Goal: Task Accomplishment & Management: Complete application form

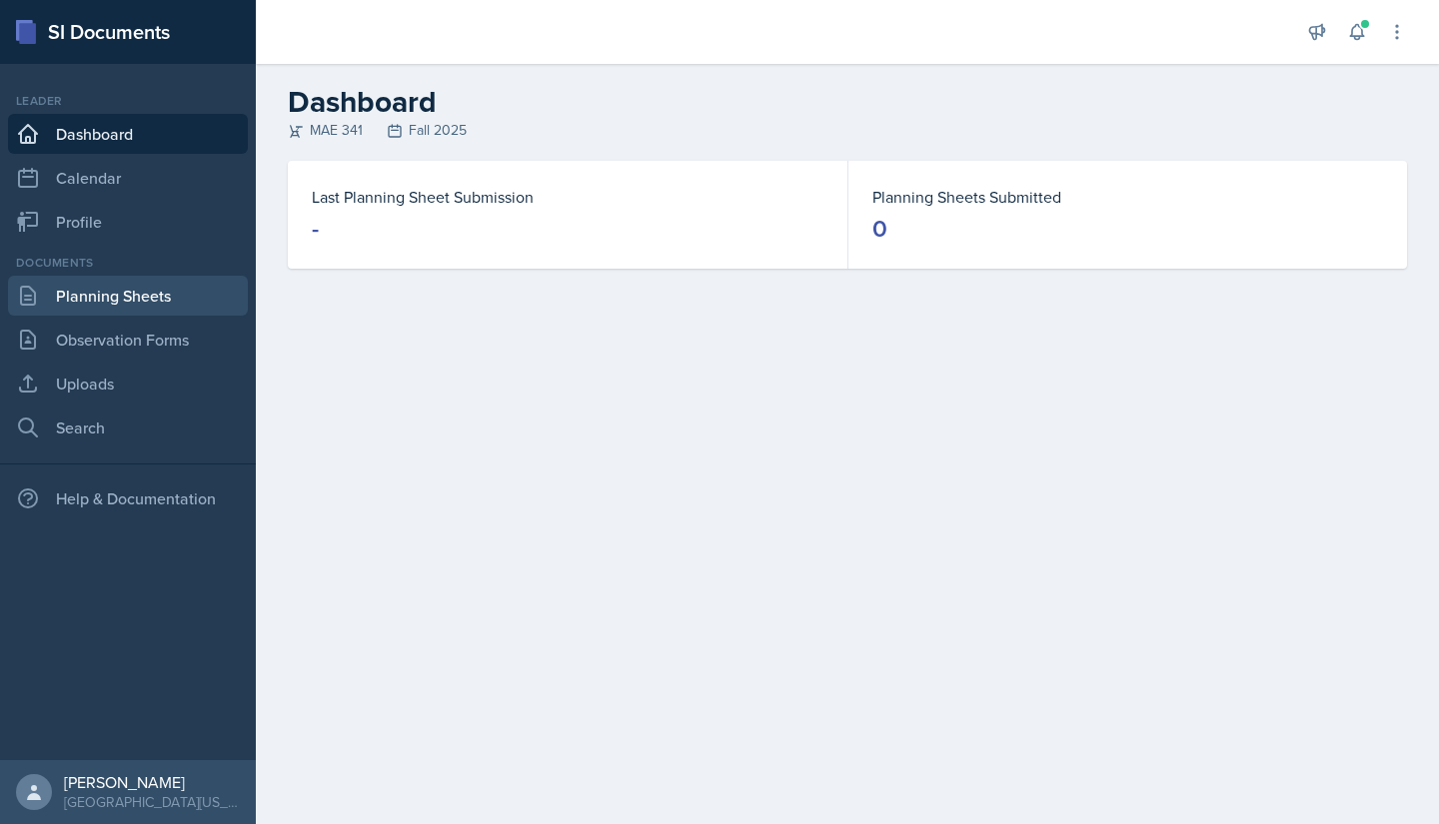
click at [156, 296] on link "Planning Sheets" at bounding box center [128, 296] width 240 height 40
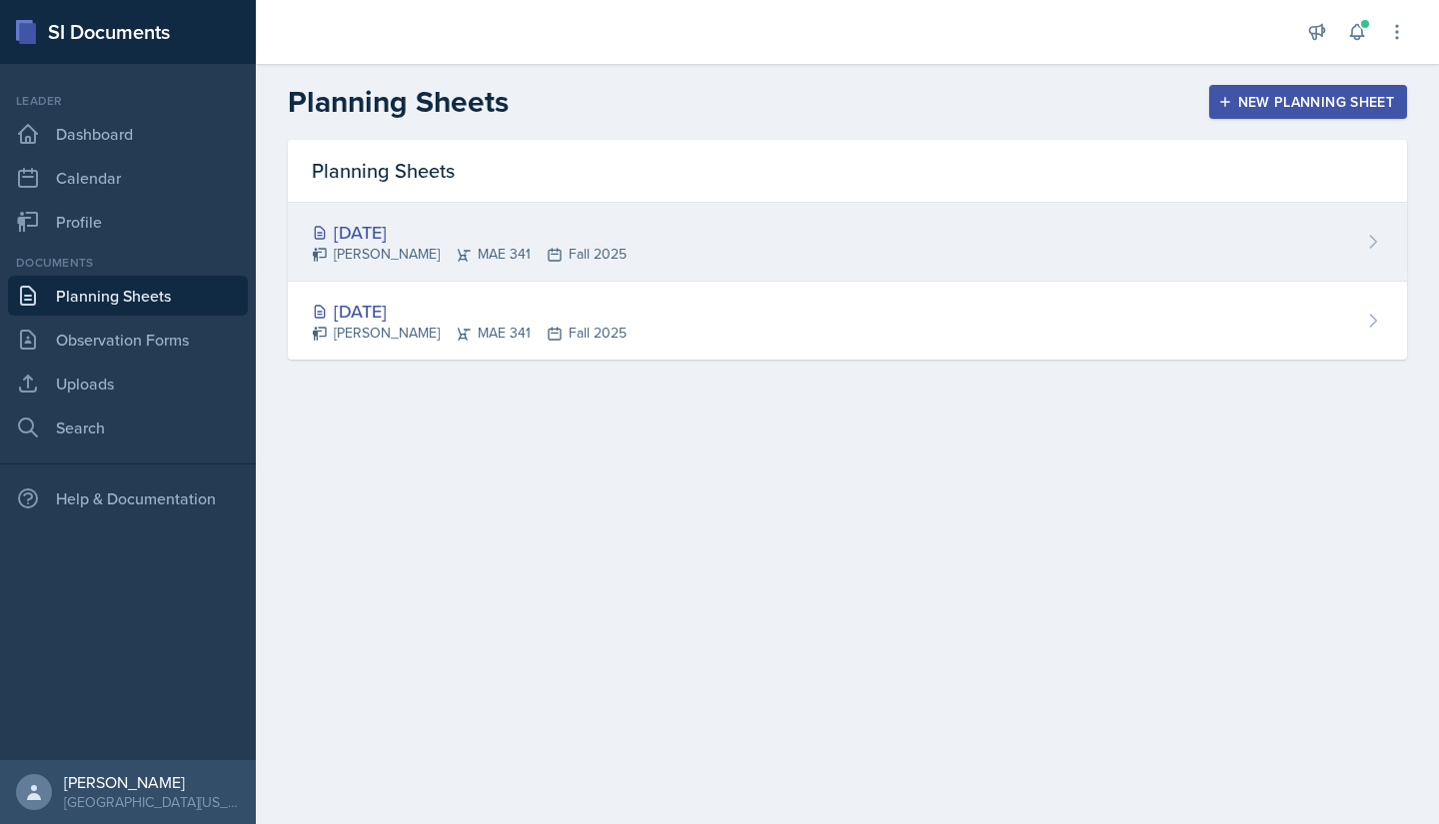
click at [468, 228] on div "[DATE]" at bounding box center [469, 232] width 315 height 27
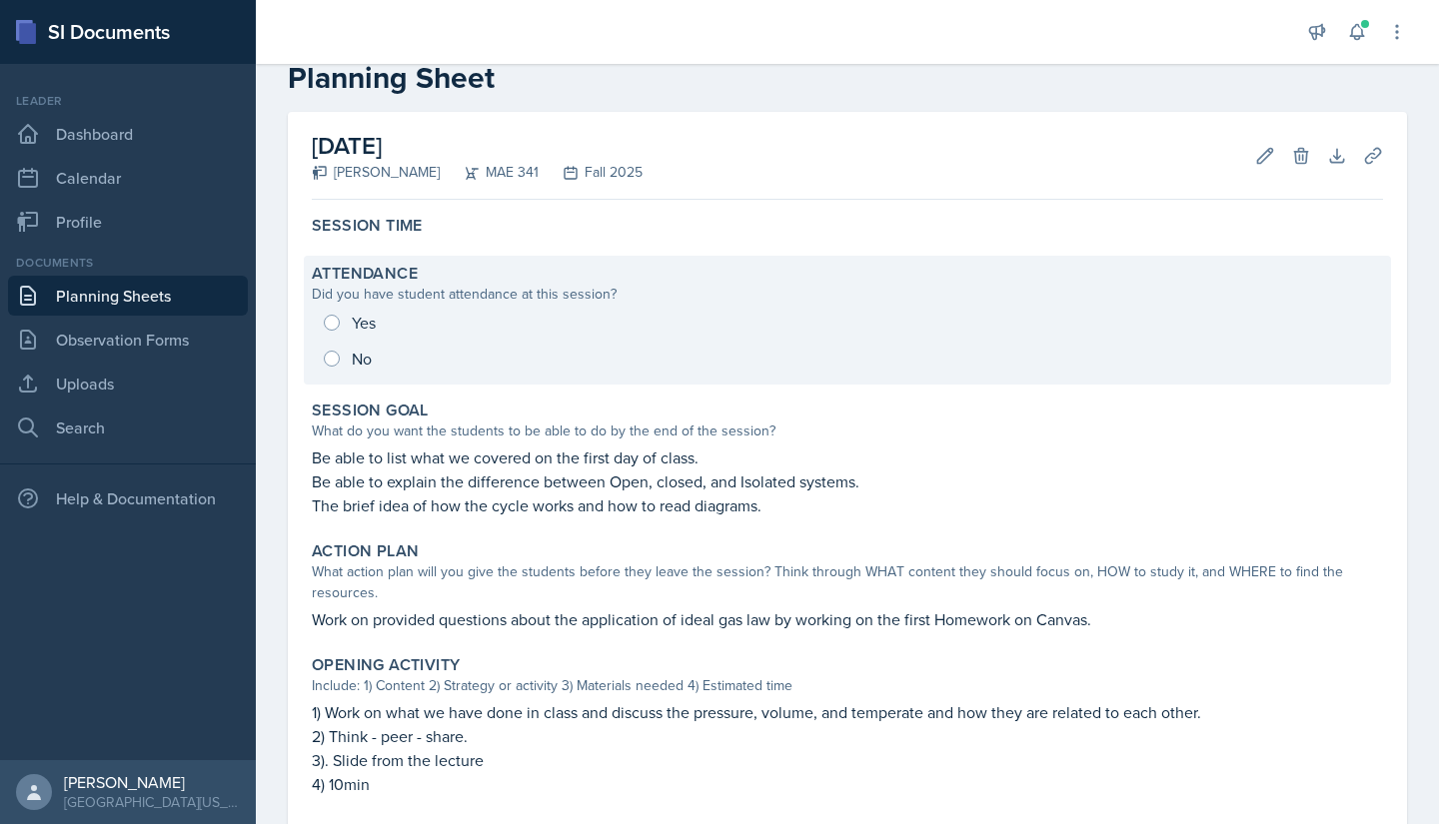
scroll to position [46, 0]
click at [359, 323] on div "Yes No" at bounding box center [847, 340] width 1071 height 72
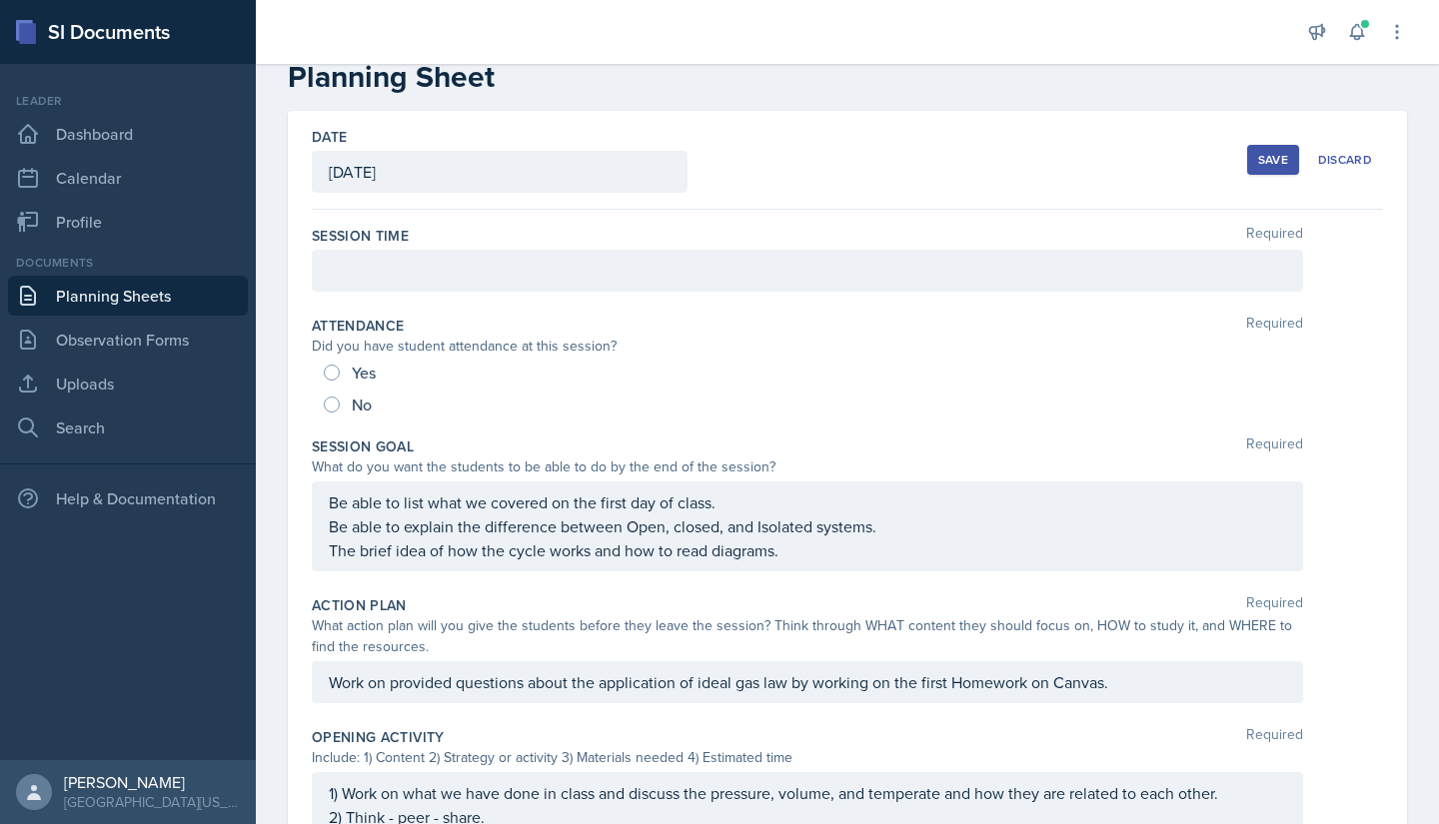
click at [324, 388] on div "Yes" at bounding box center [352, 373] width 56 height 32
click at [332, 371] on input "Yes" at bounding box center [332, 373] width 16 height 16
radio input "true"
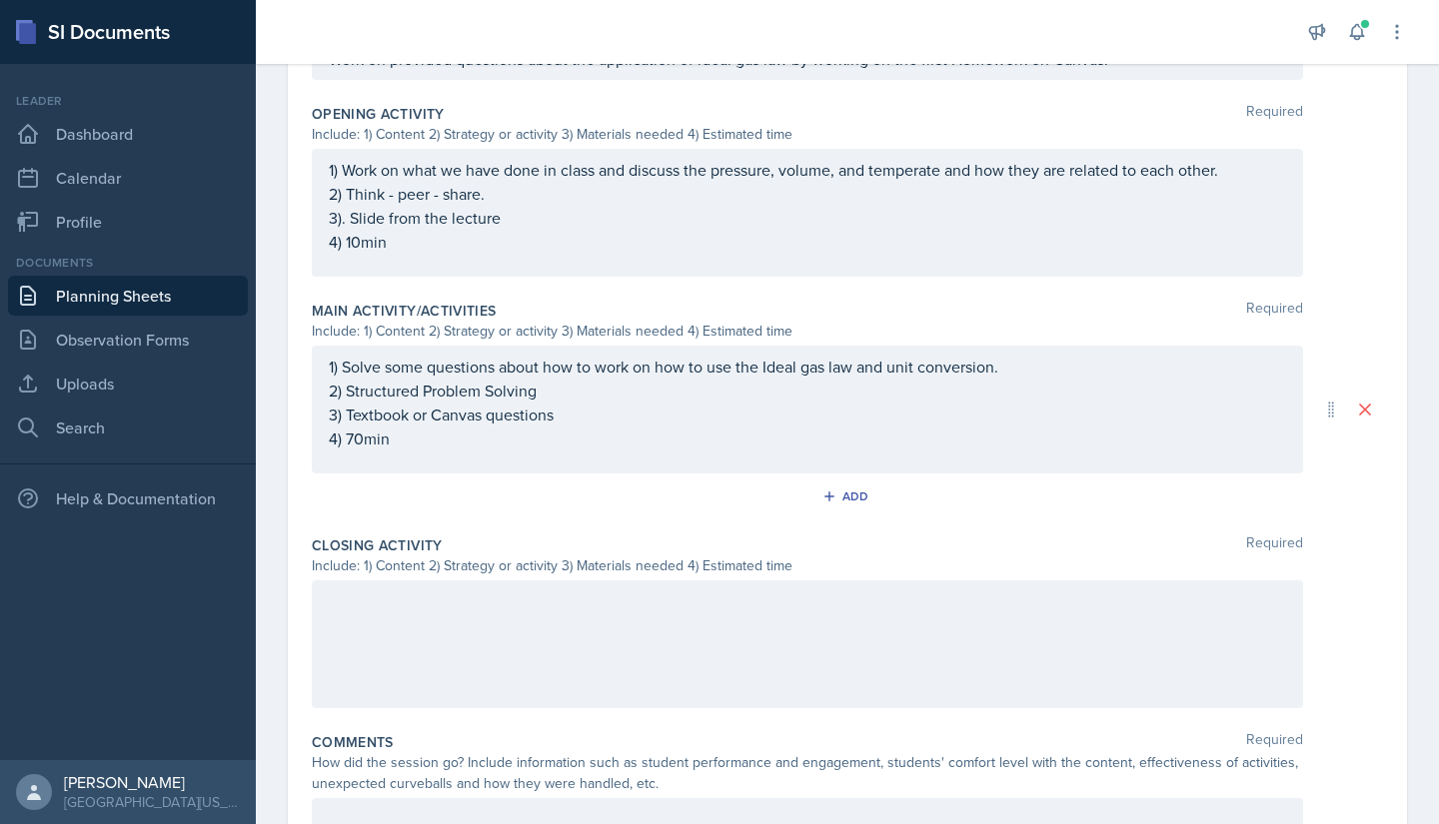
scroll to position [765, 0]
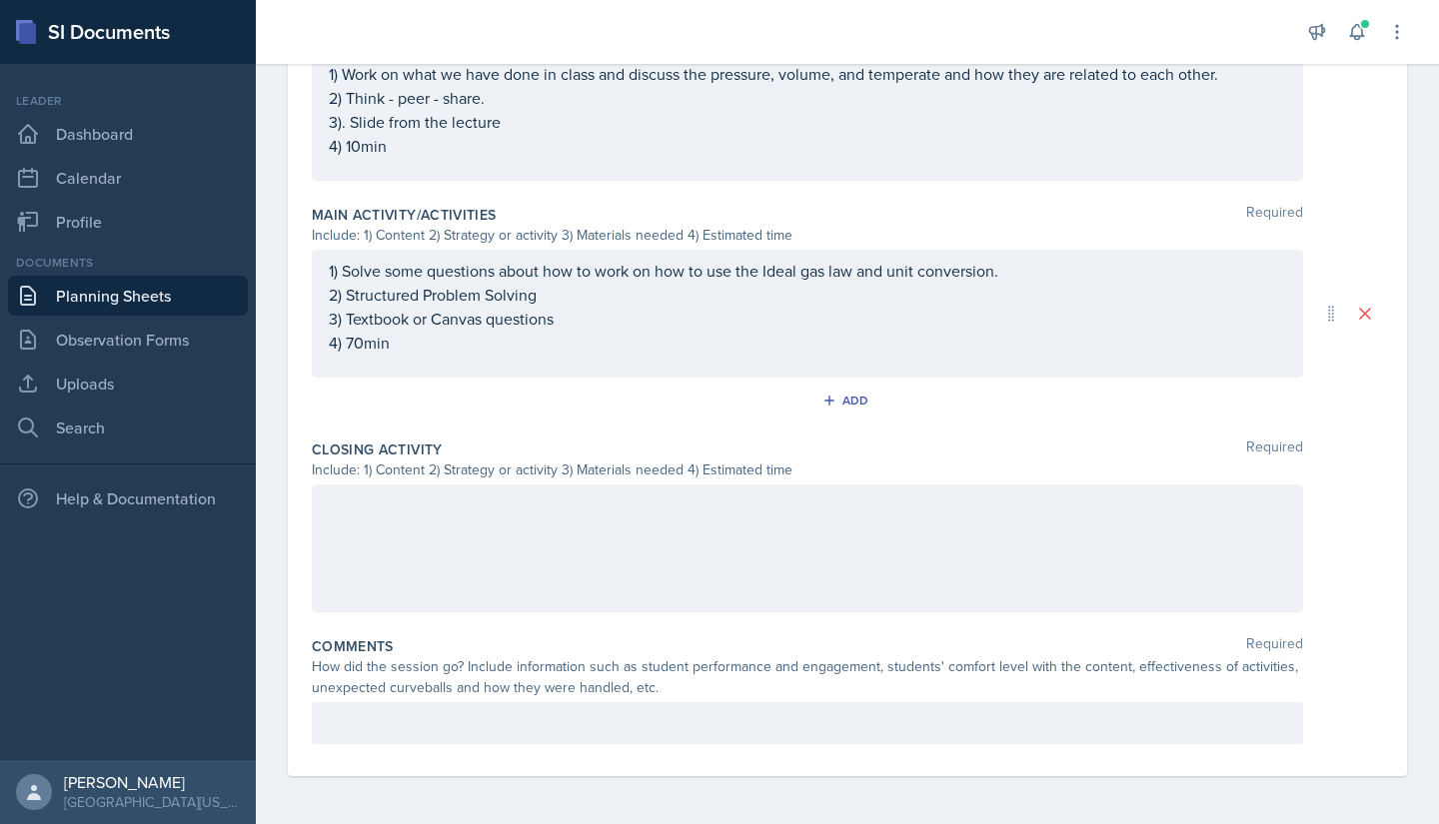
click at [416, 746] on div "Comments Required How did the session go? Include information such as student p…" at bounding box center [847, 695] width 1071 height 132
click at [419, 732] on p at bounding box center [807, 723] width 957 height 24
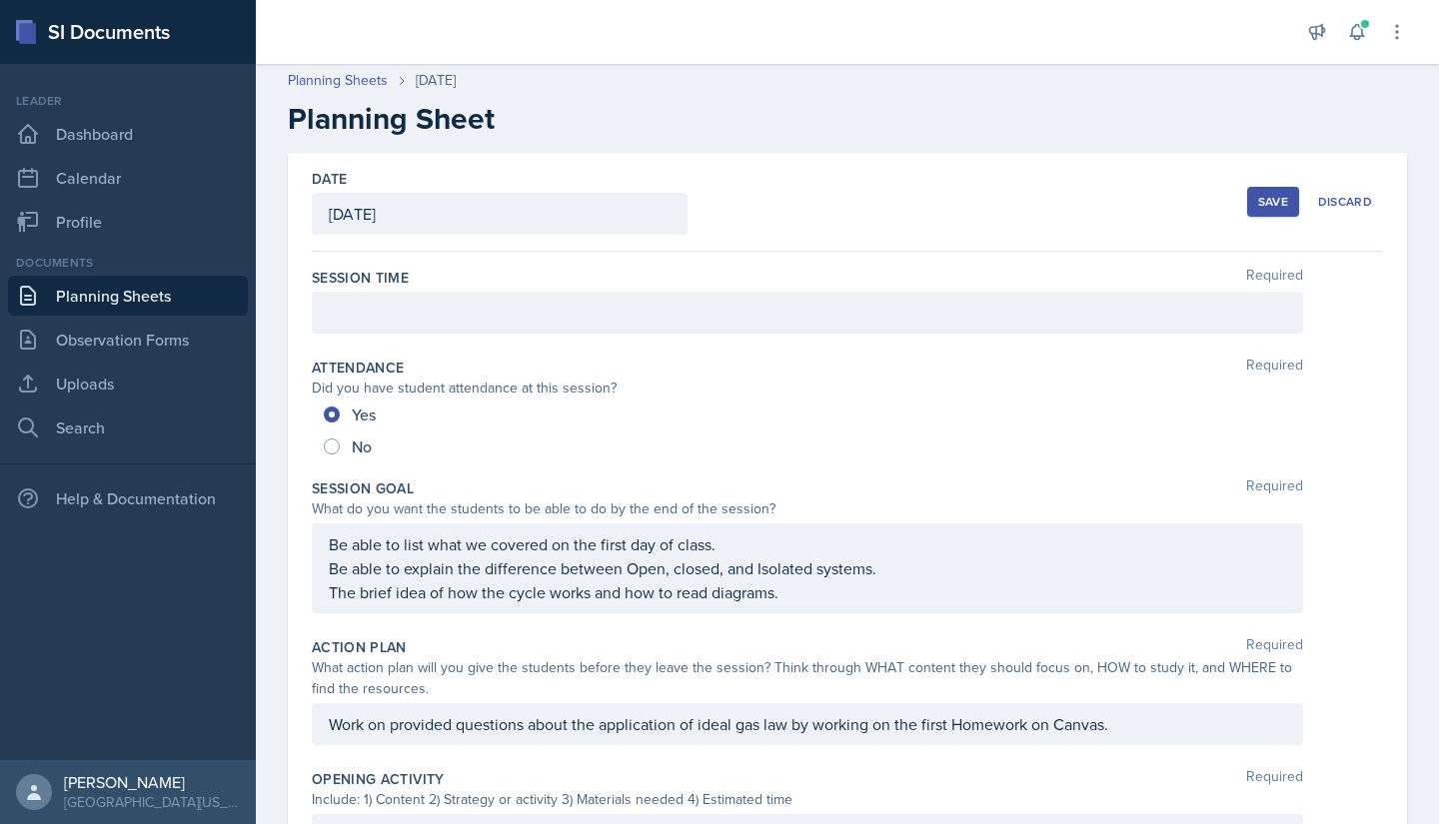
scroll to position [0, 0]
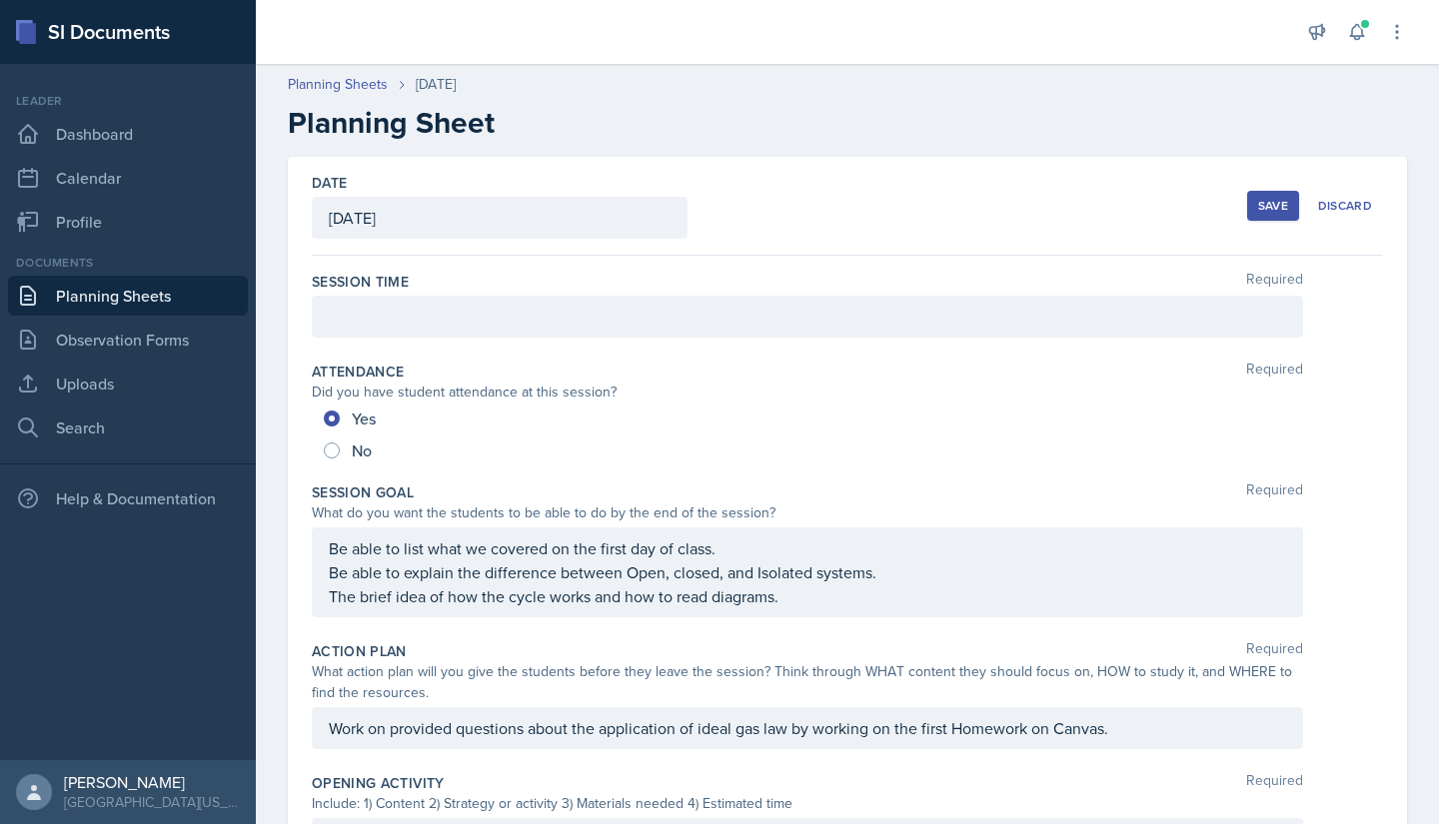
click at [599, 321] on div at bounding box center [807, 317] width 991 height 42
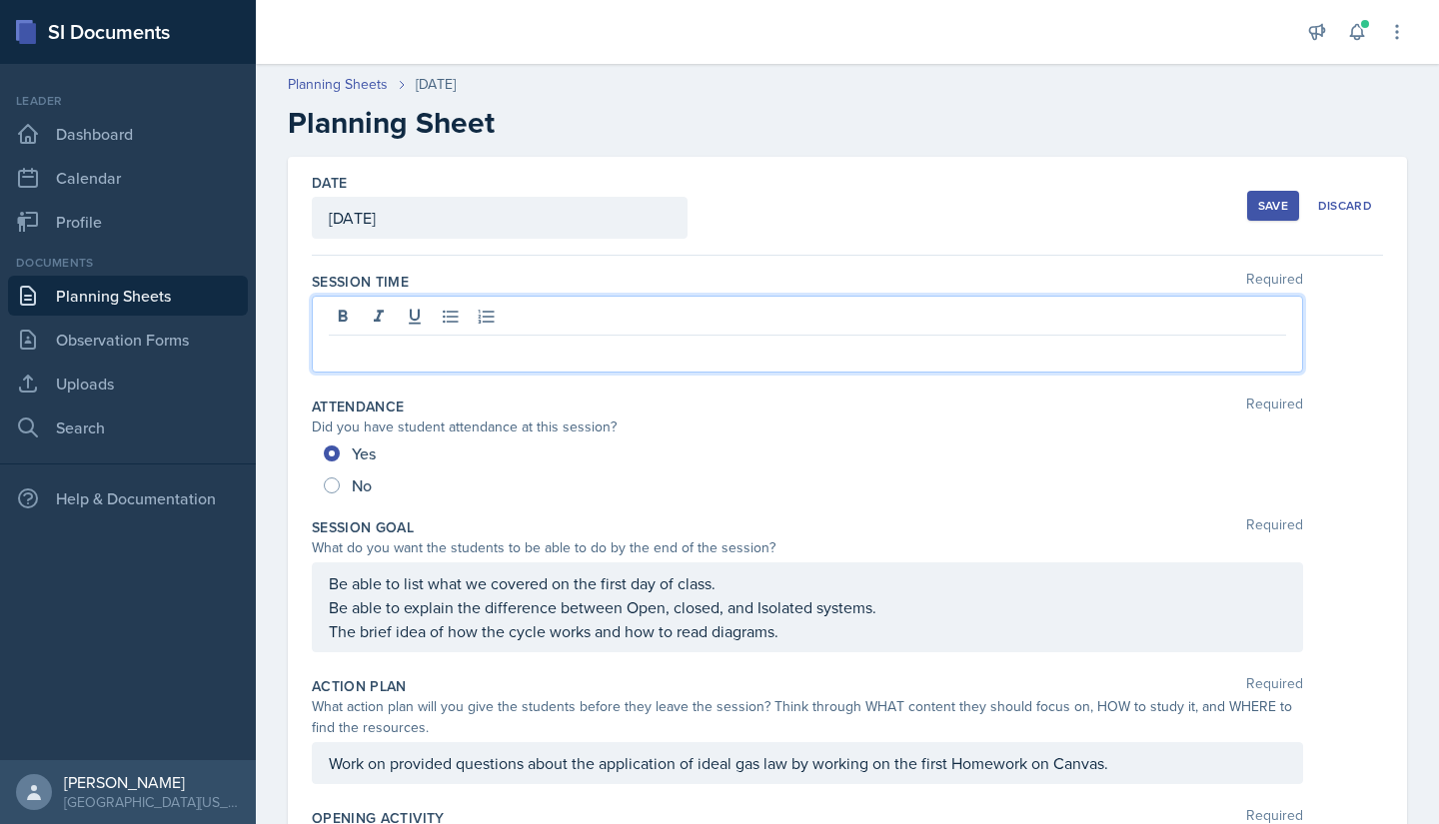
click at [580, 343] on p at bounding box center [807, 352] width 957 height 24
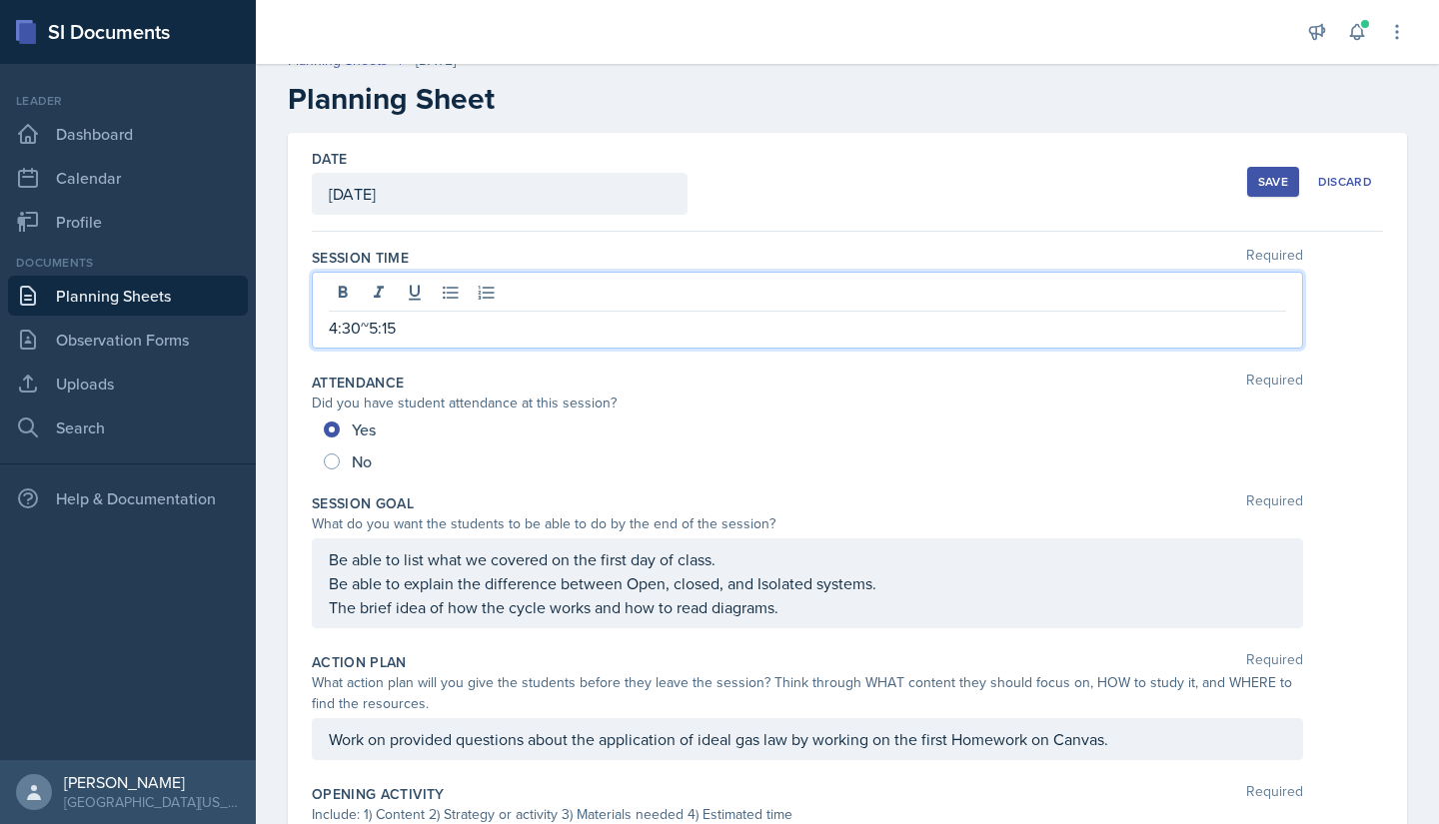
scroll to position [25, 0]
click at [546, 359] on div "Session Time Required 4:30~5:00" at bounding box center [847, 301] width 1071 height 125
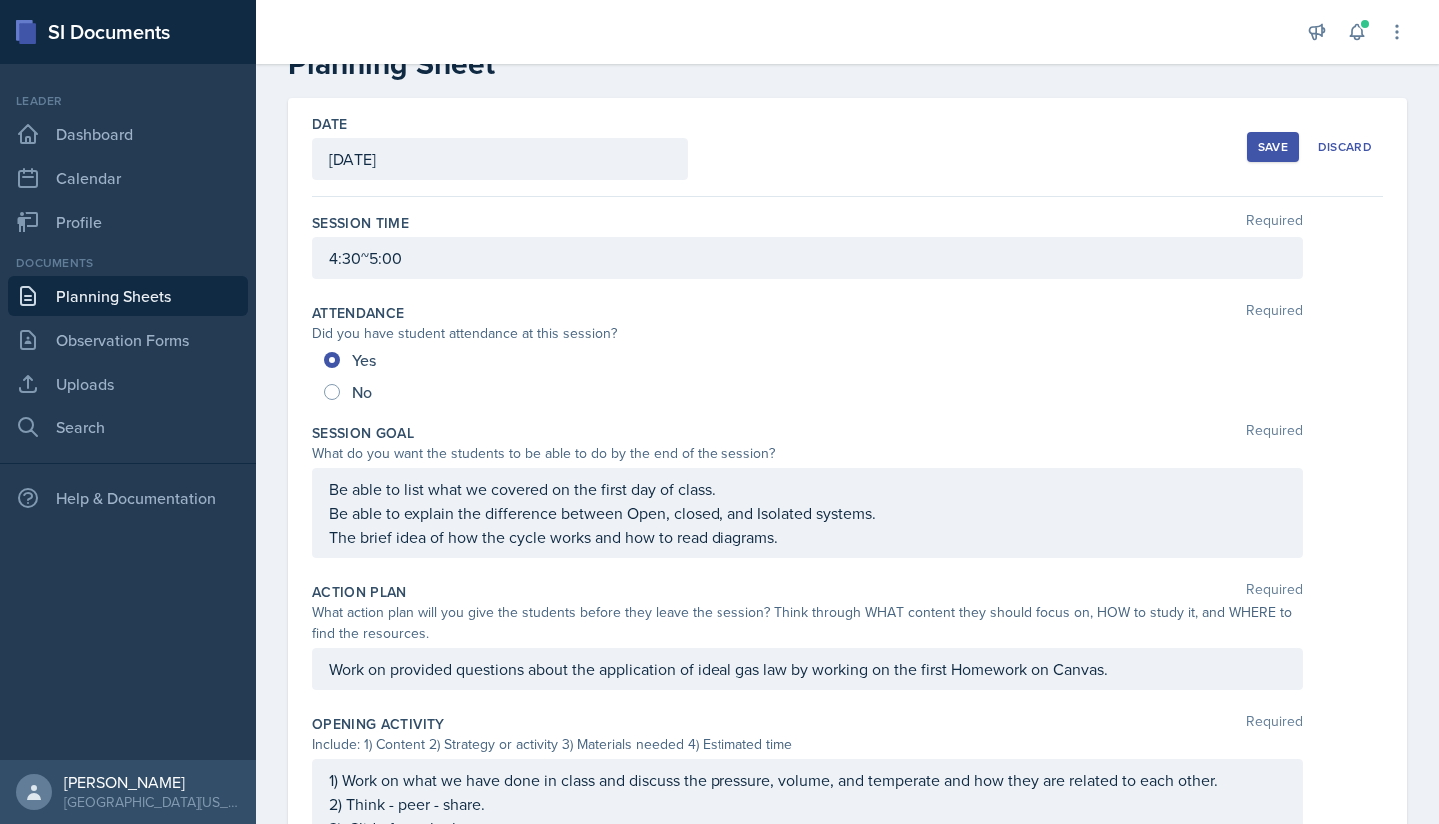
scroll to position [56, 0]
click at [1258, 150] on div "Save" at bounding box center [1273, 150] width 30 height 16
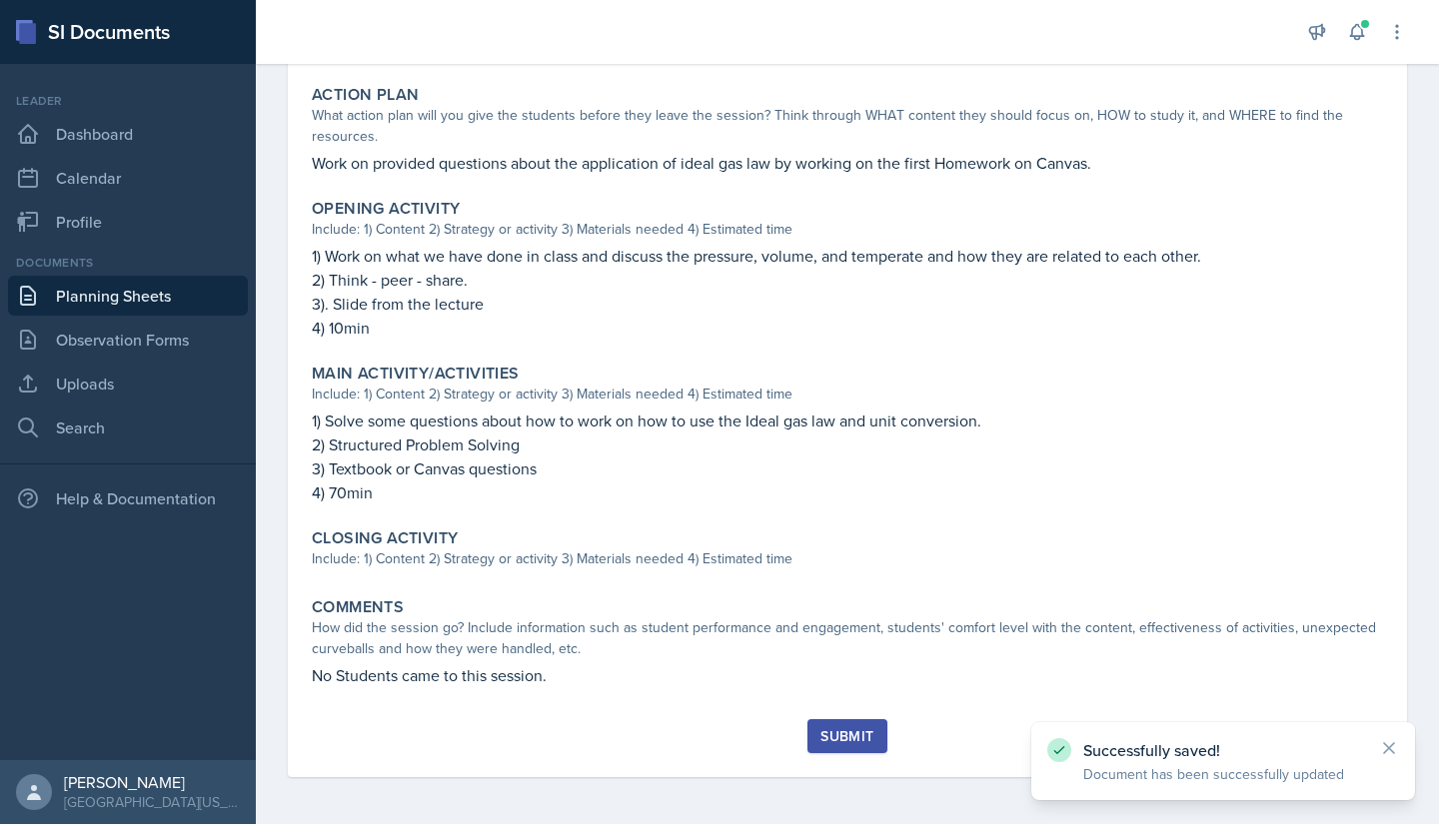
scroll to position [527, 0]
click at [842, 730] on div "Submit" at bounding box center [846, 735] width 53 height 16
click at [1387, 725] on icon at bounding box center [1389, 728] width 20 height 20
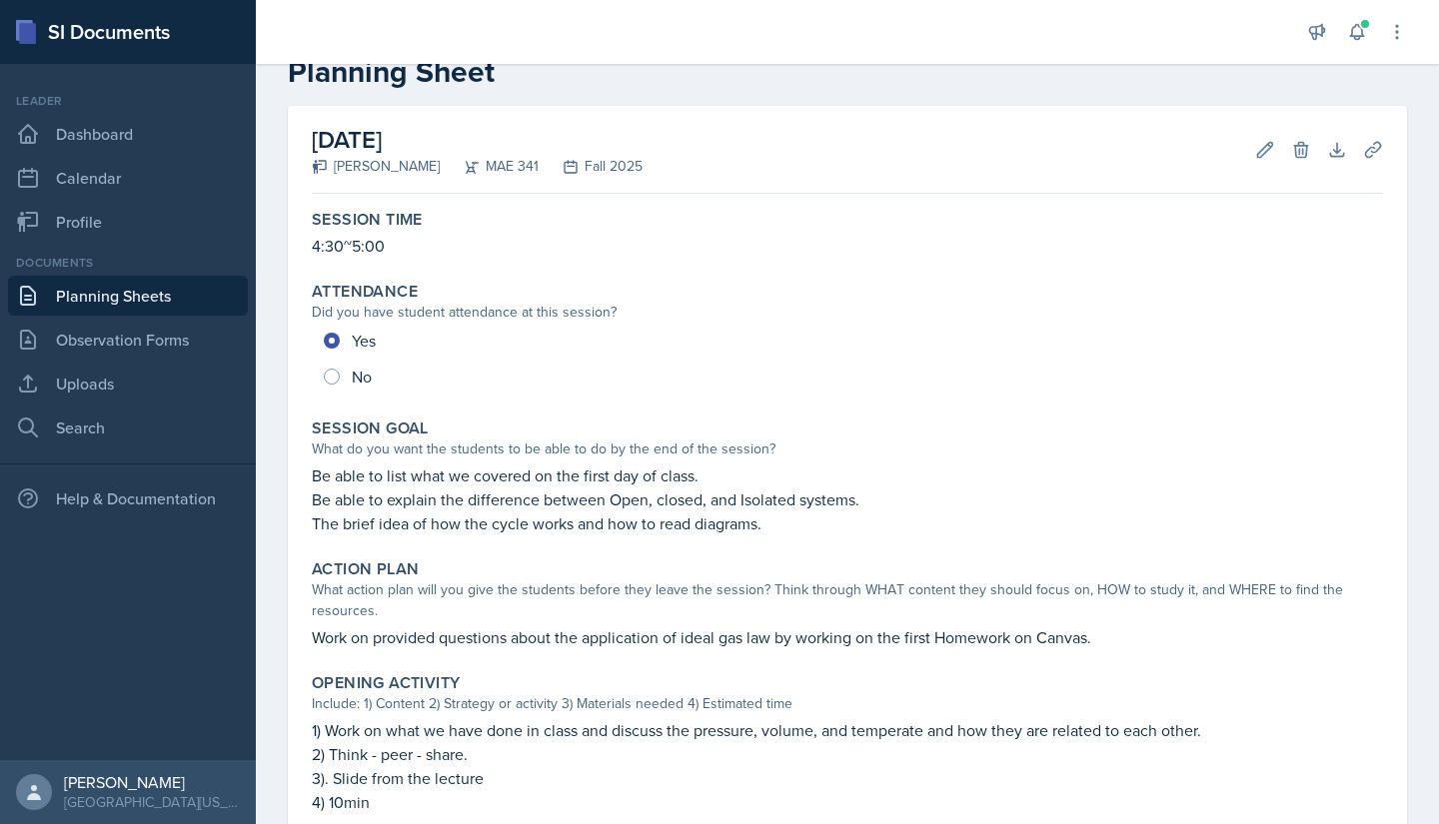
scroll to position [0, 0]
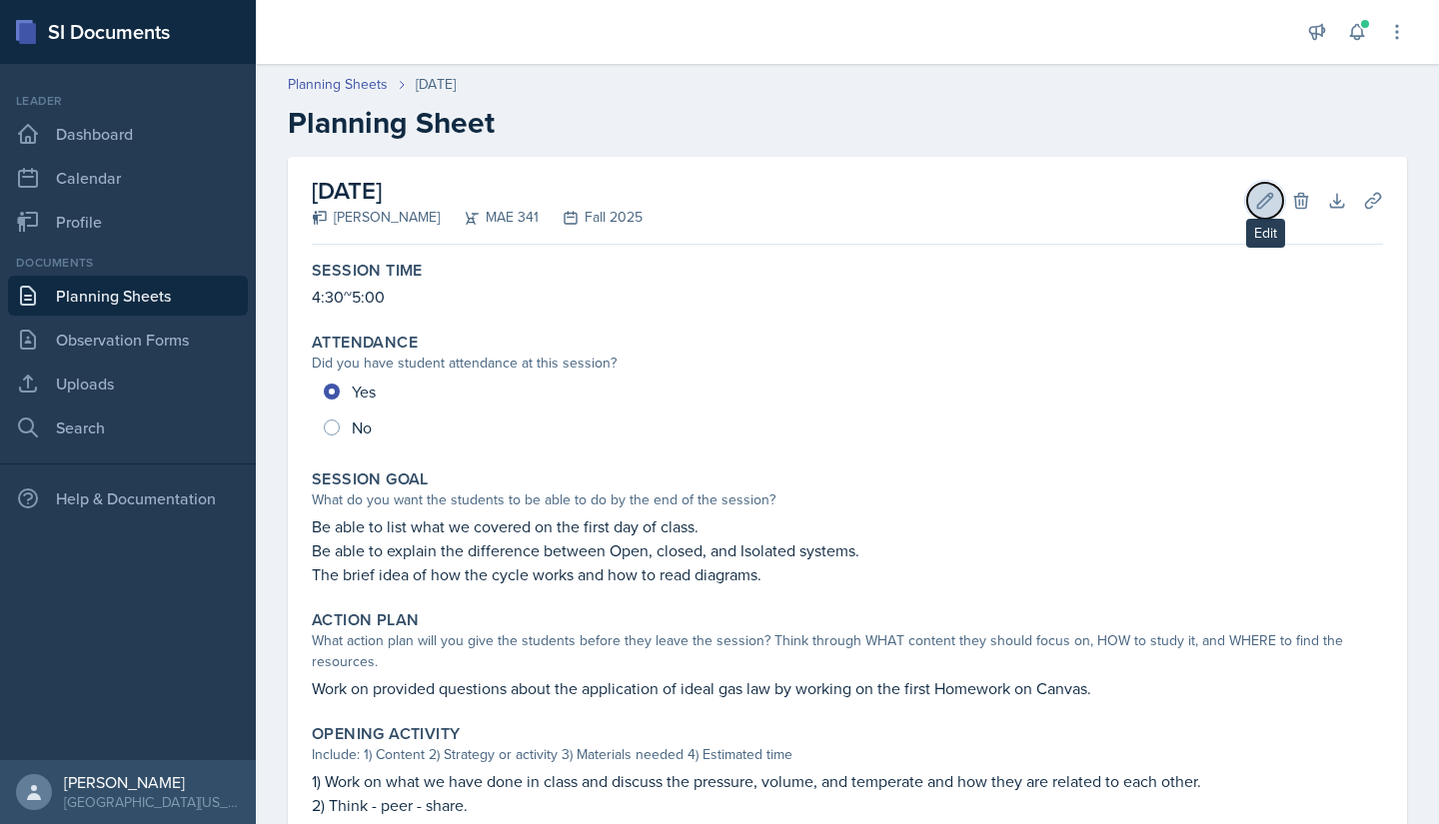
click at [1255, 209] on icon at bounding box center [1265, 201] width 20 height 20
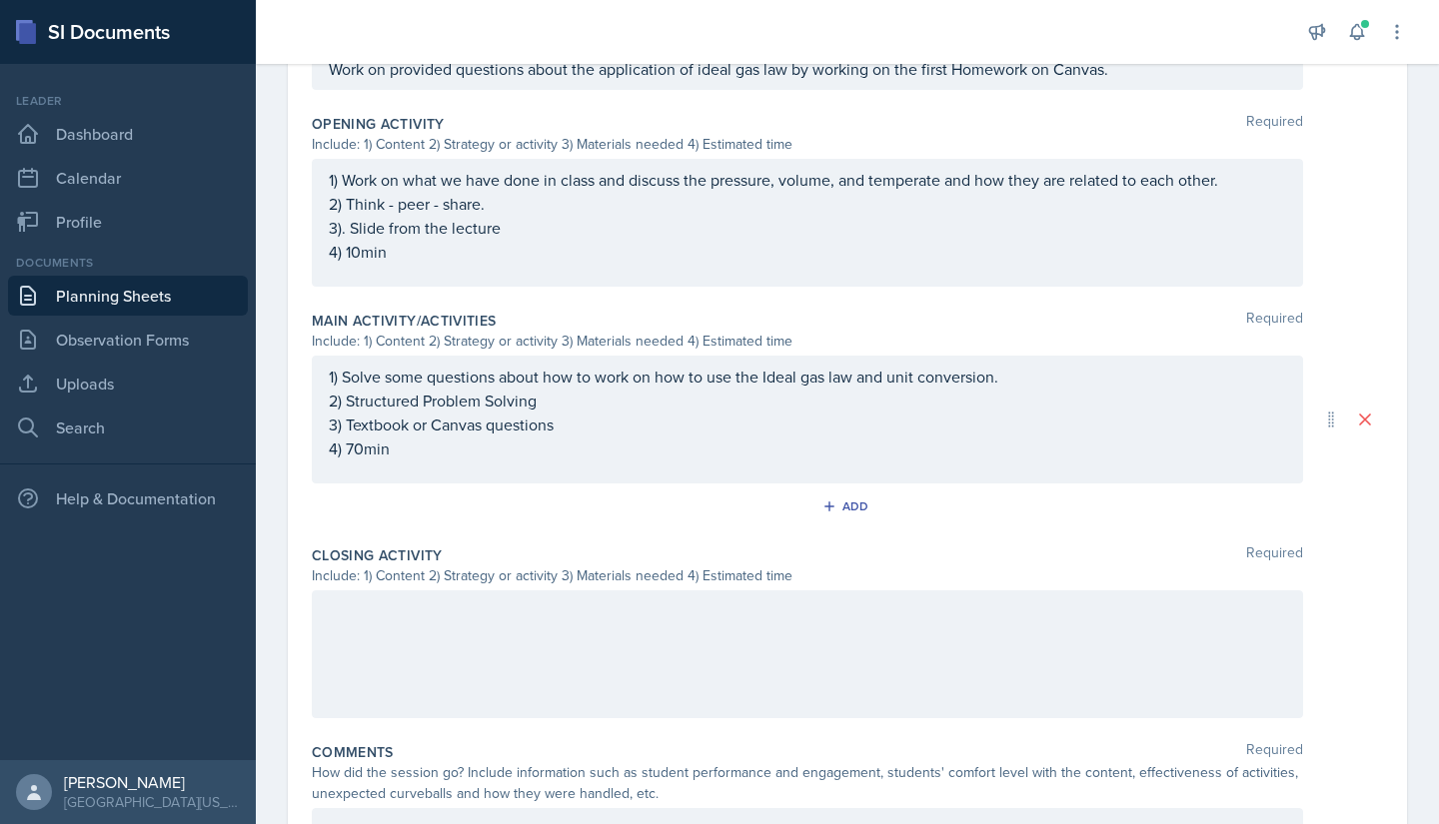
click at [528, 632] on div at bounding box center [807, 655] width 991 height 128
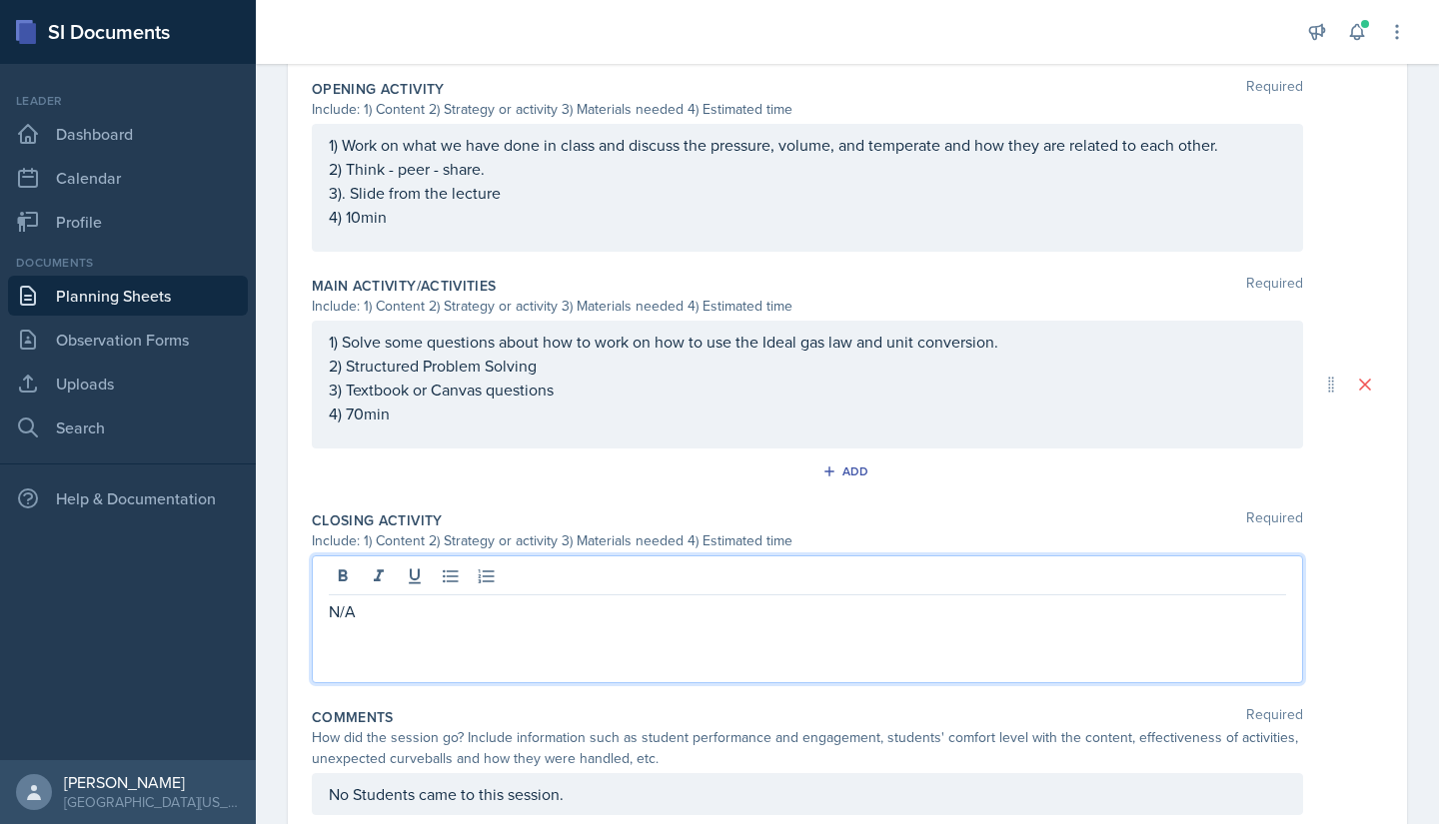
scroll to position [765, 0]
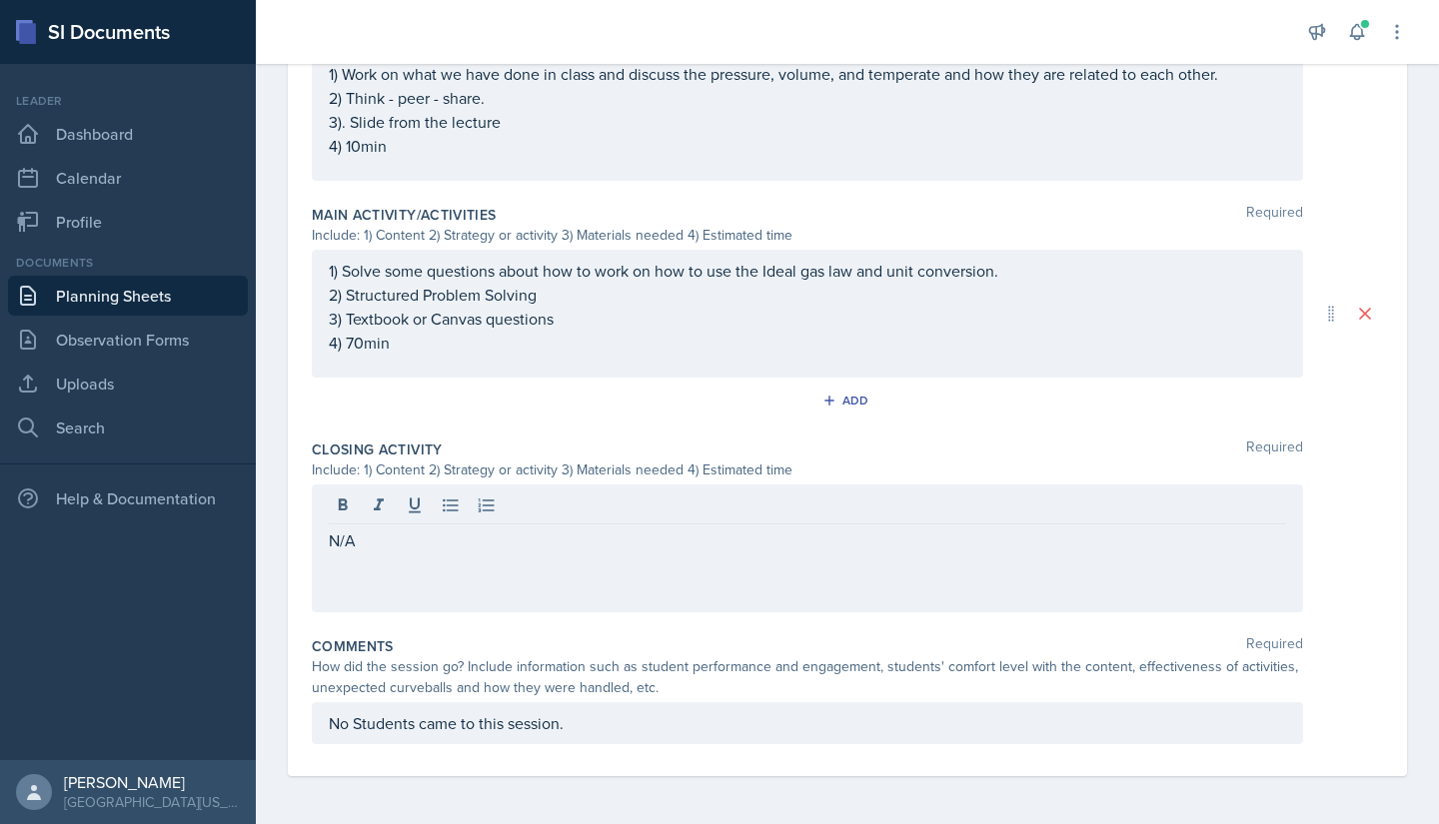
click at [1055, 357] on div "1) Solve some questions about how to work on how to use the Ideal gas law and u…" at bounding box center [807, 314] width 991 height 128
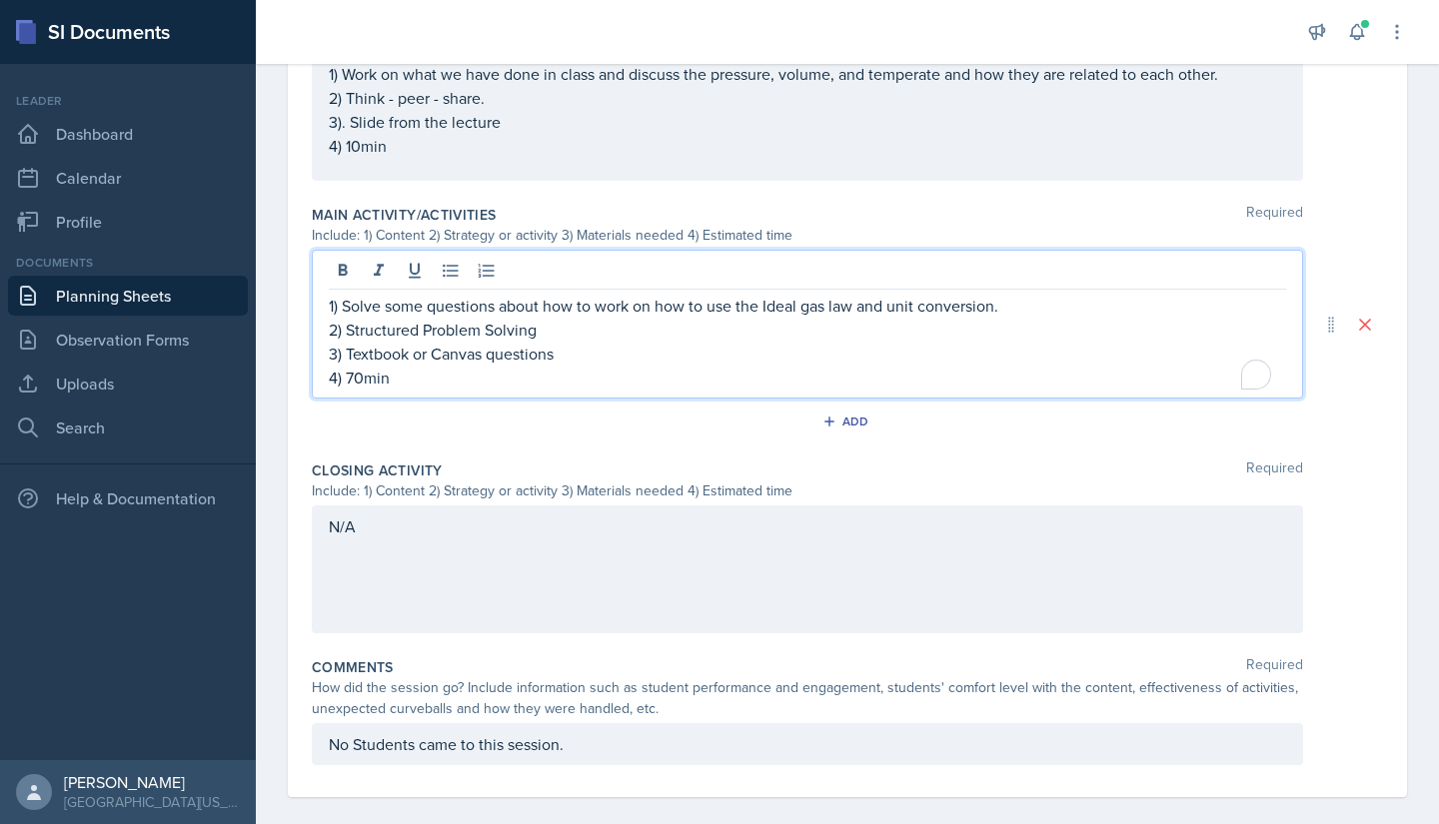
scroll to position [786, 0]
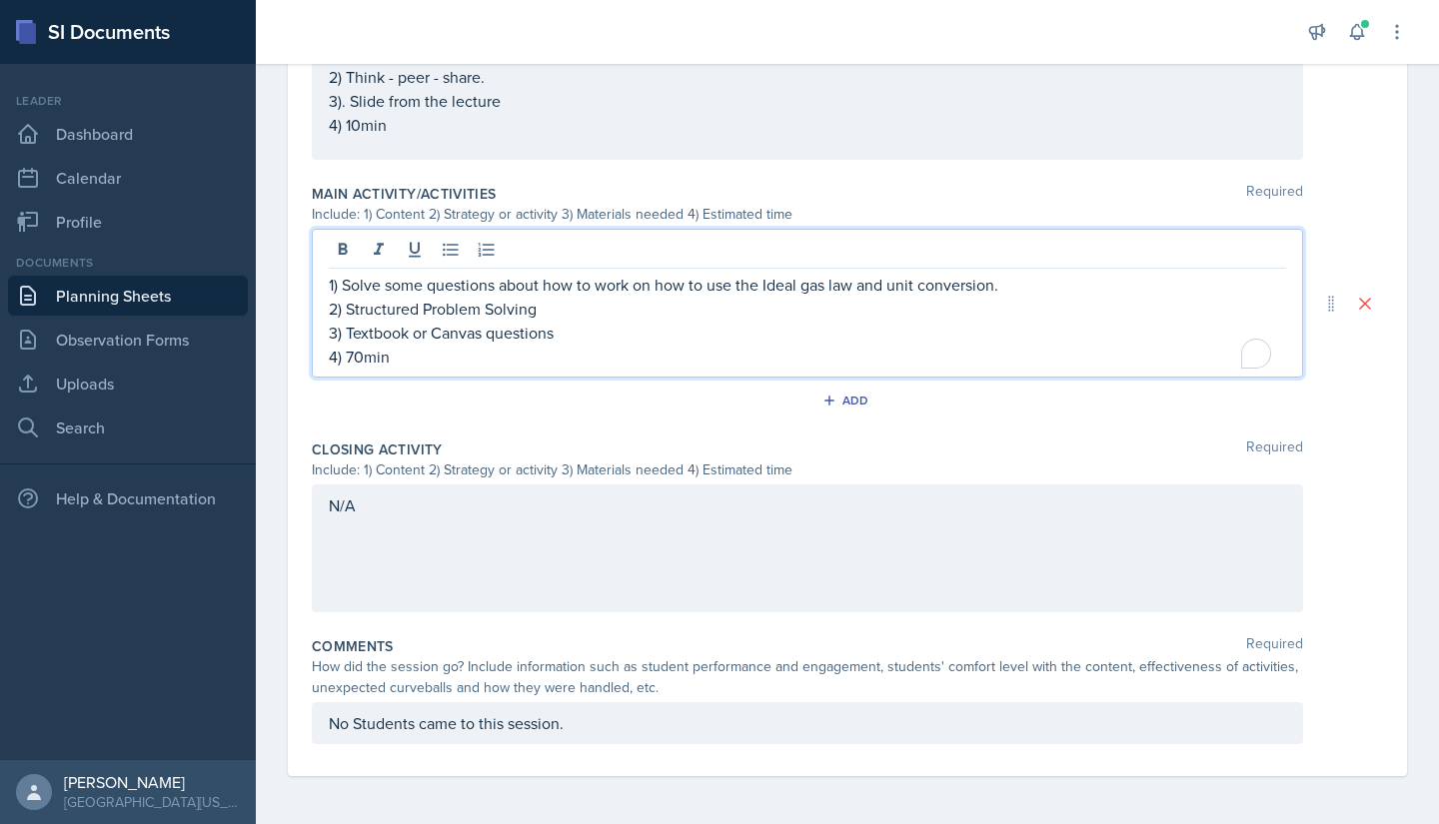
click at [979, 323] on p "3) Textbook or Canvas questions" at bounding box center [807, 333] width 957 height 24
click at [685, 366] on p "4) 70min" at bounding box center [807, 357] width 957 height 24
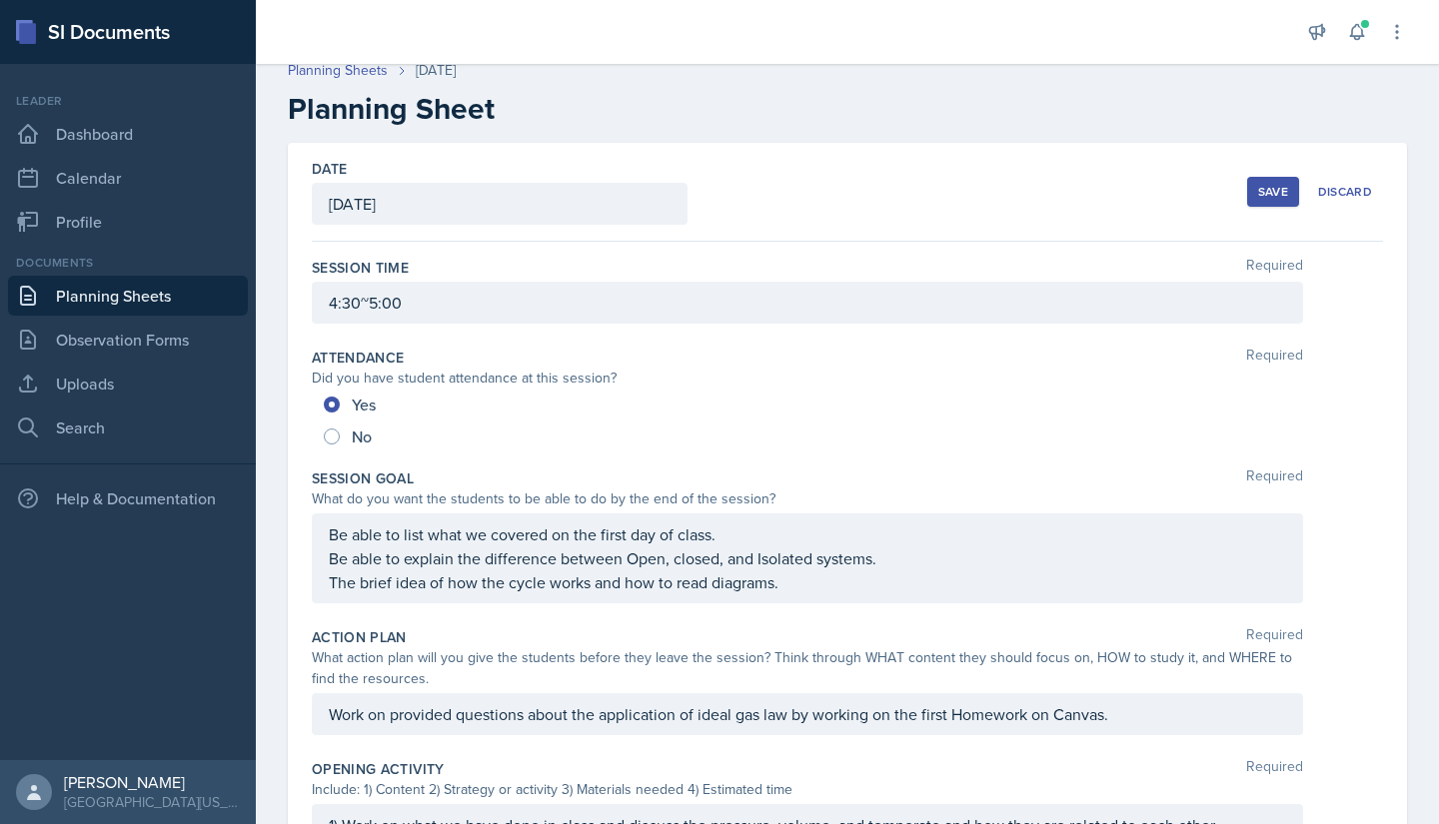
scroll to position [0, 0]
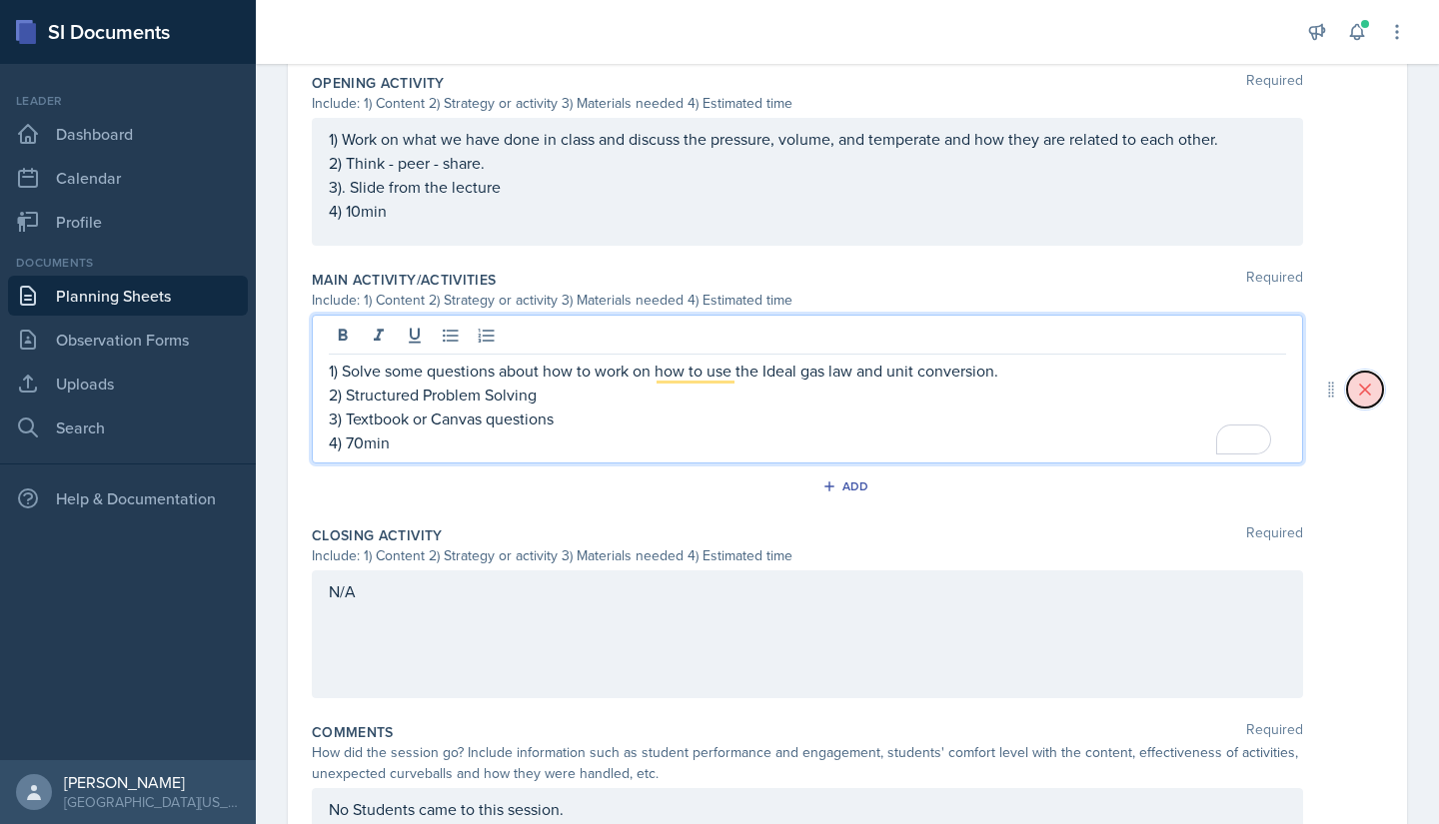
click at [1355, 388] on icon at bounding box center [1365, 390] width 20 height 20
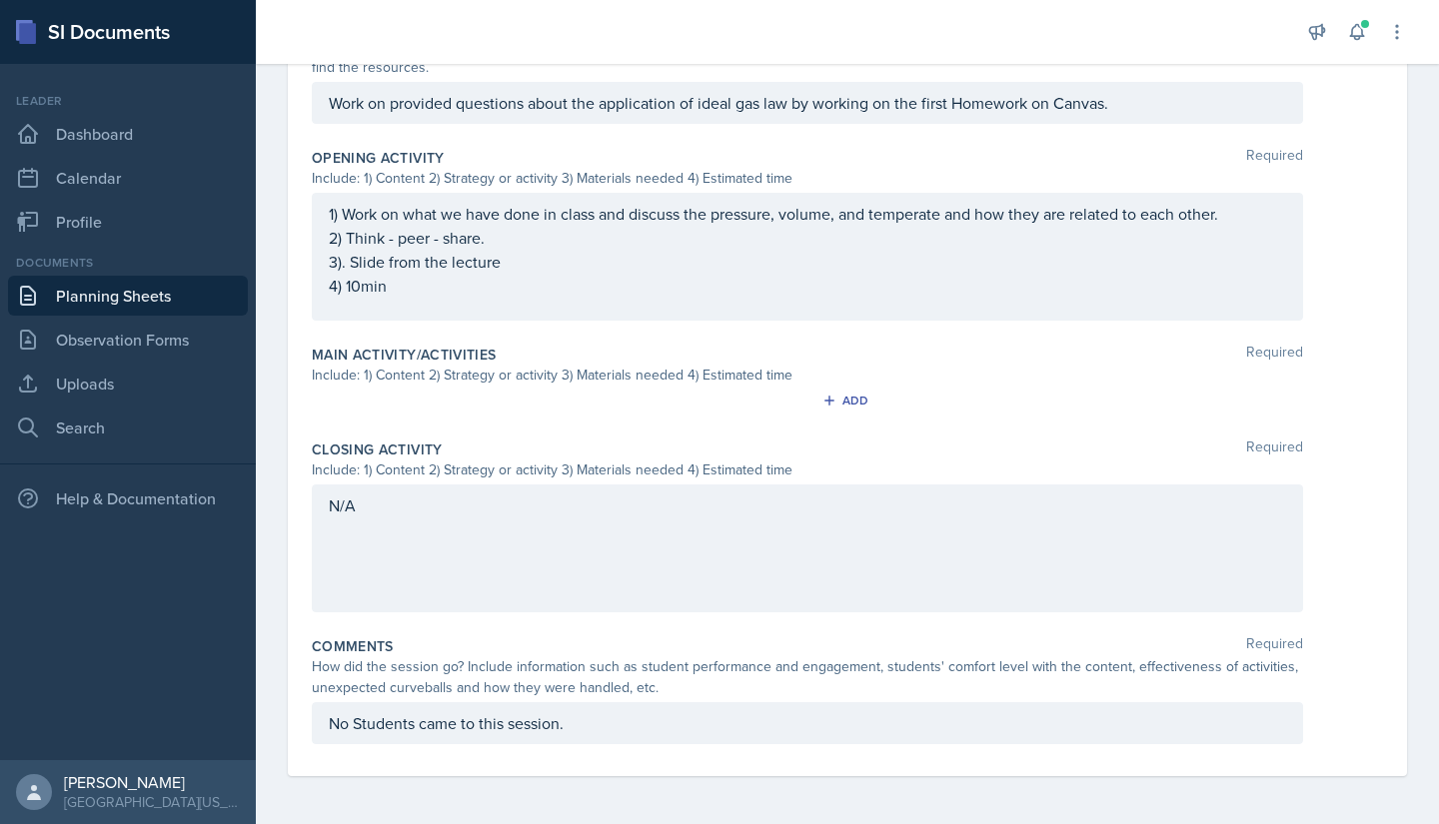
scroll to position [626, 0]
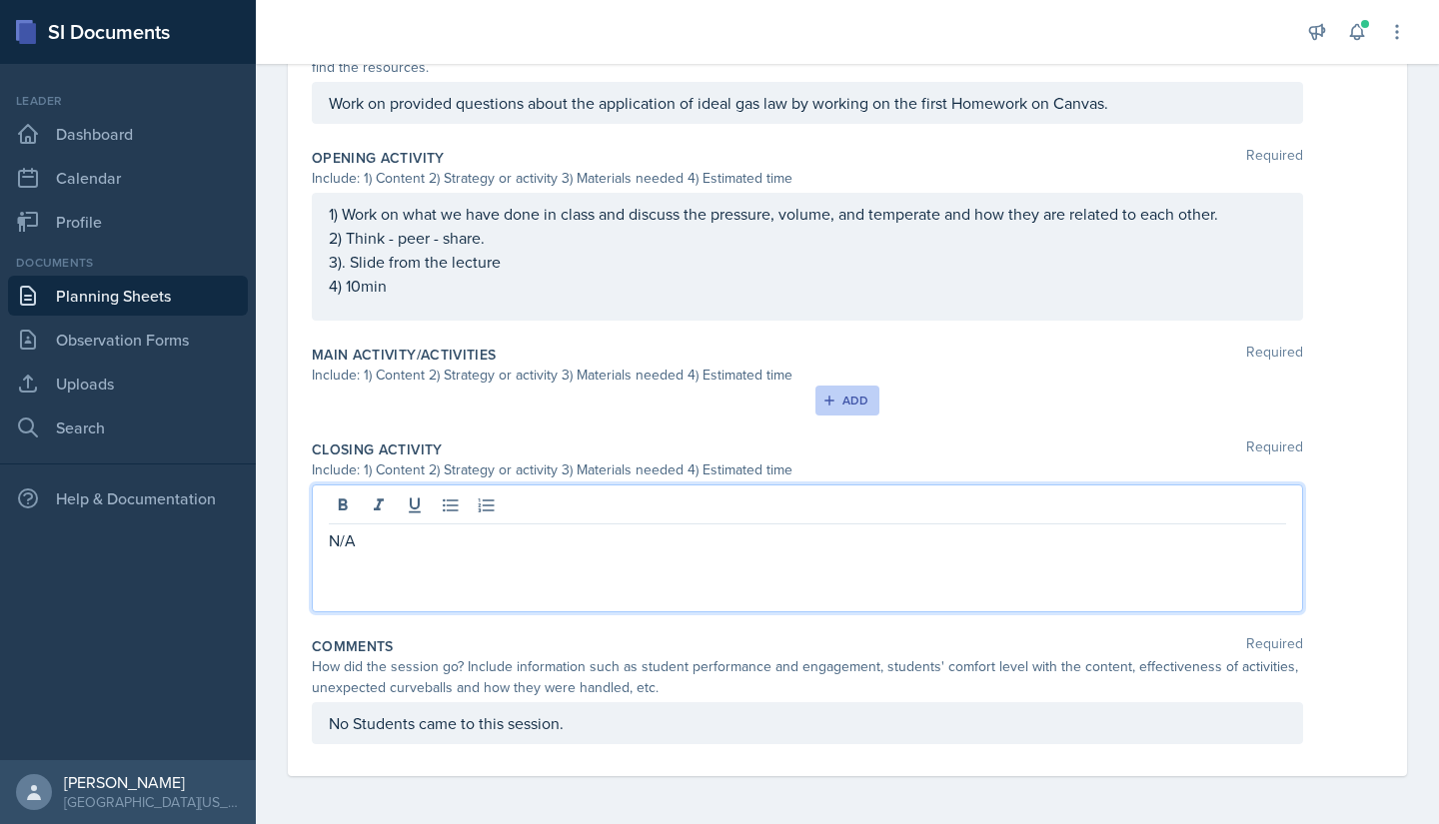
click at [842, 405] on div "Add" at bounding box center [847, 401] width 43 height 16
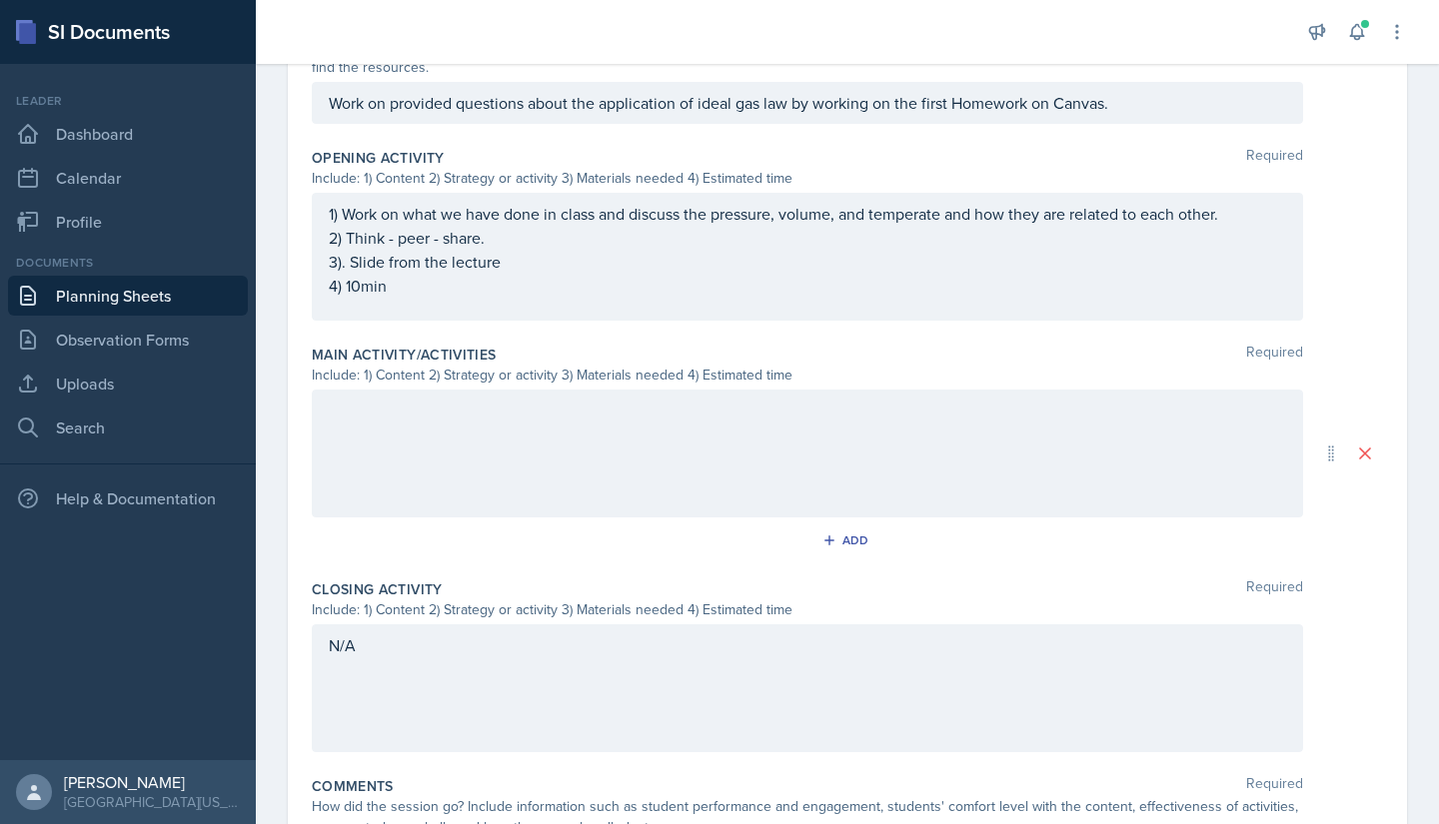
click at [783, 426] on div at bounding box center [807, 454] width 991 height 128
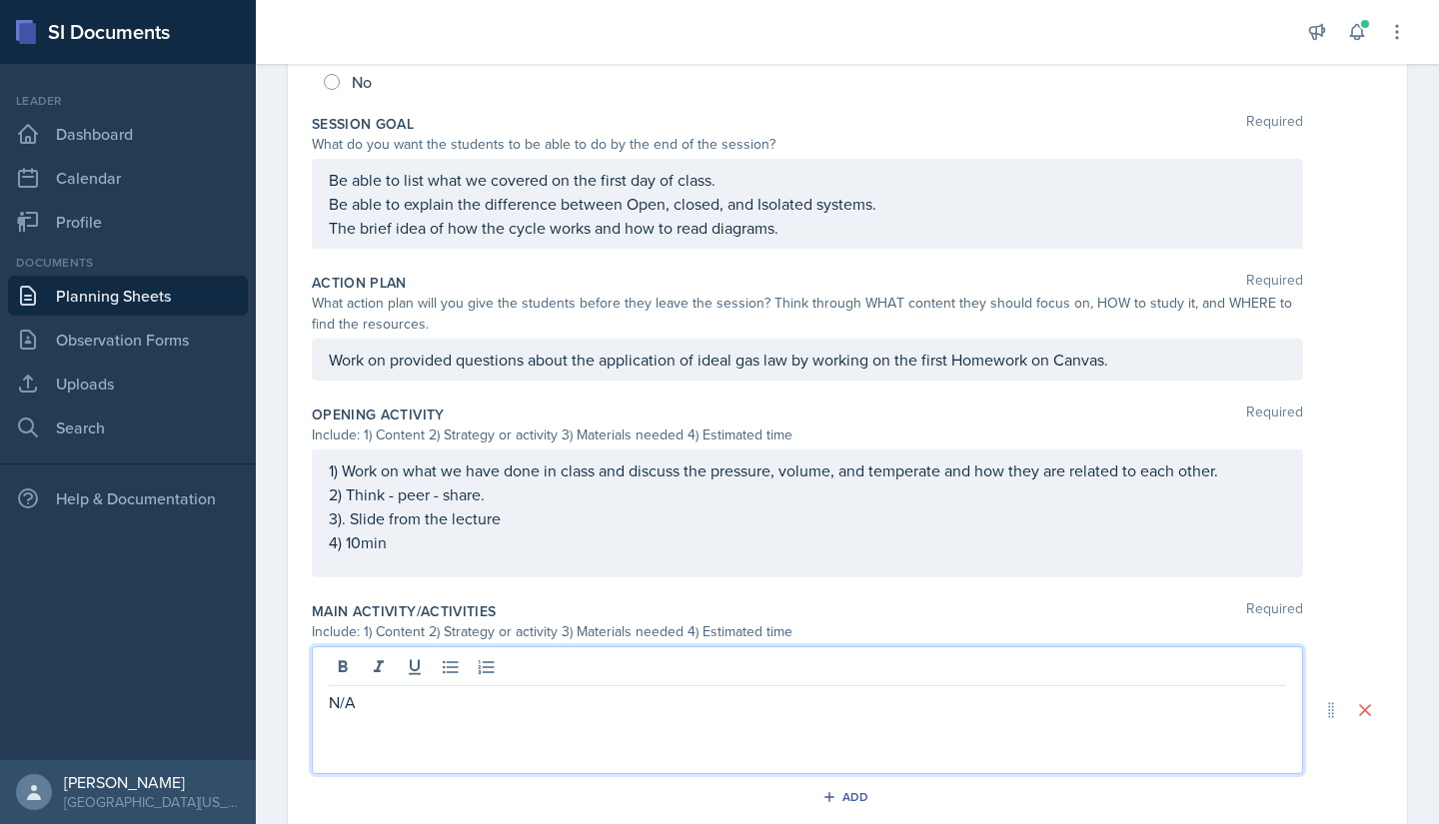
scroll to position [765, 0]
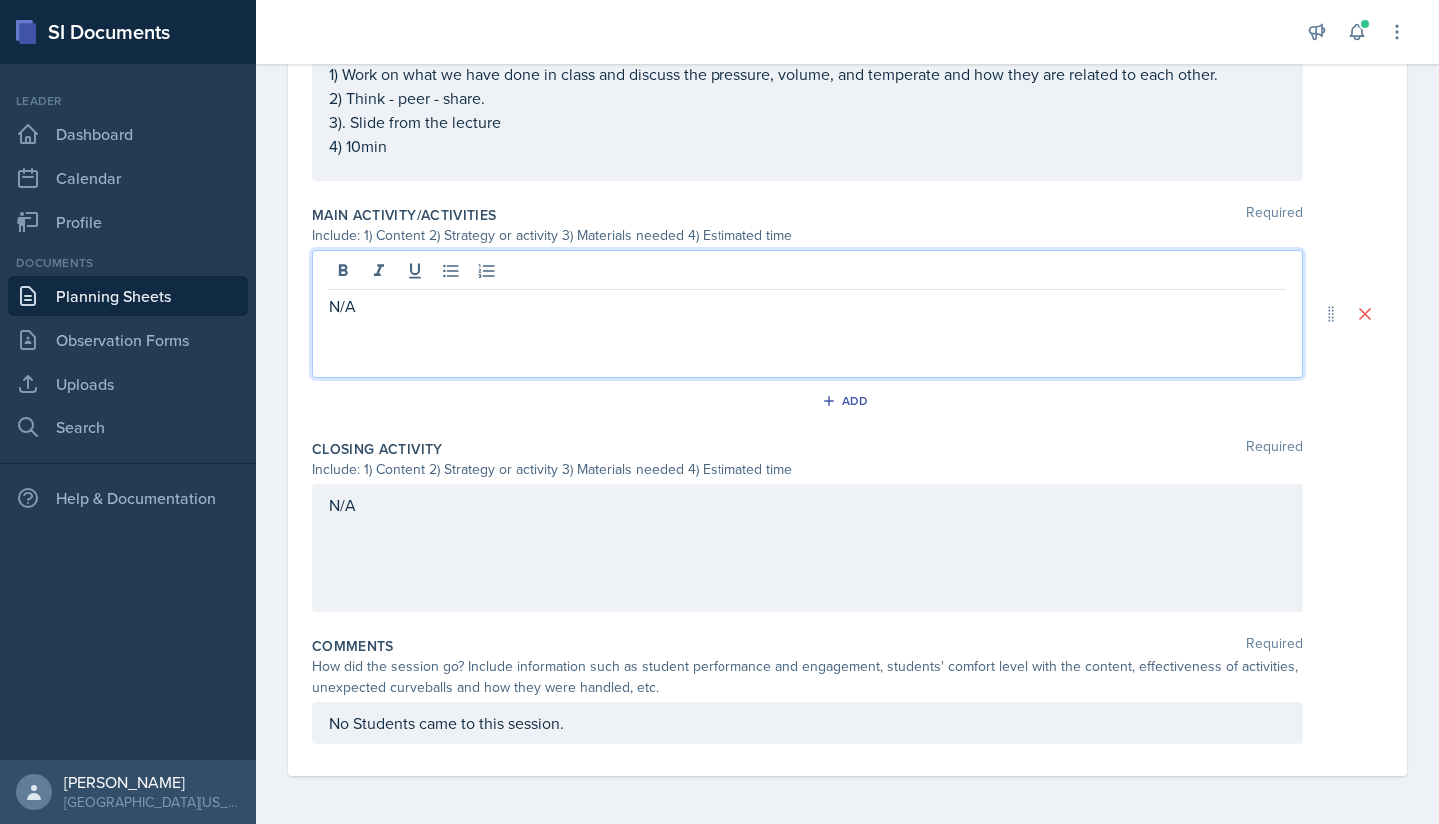
click at [1070, 526] on div "N/A" at bounding box center [807, 549] width 991 height 128
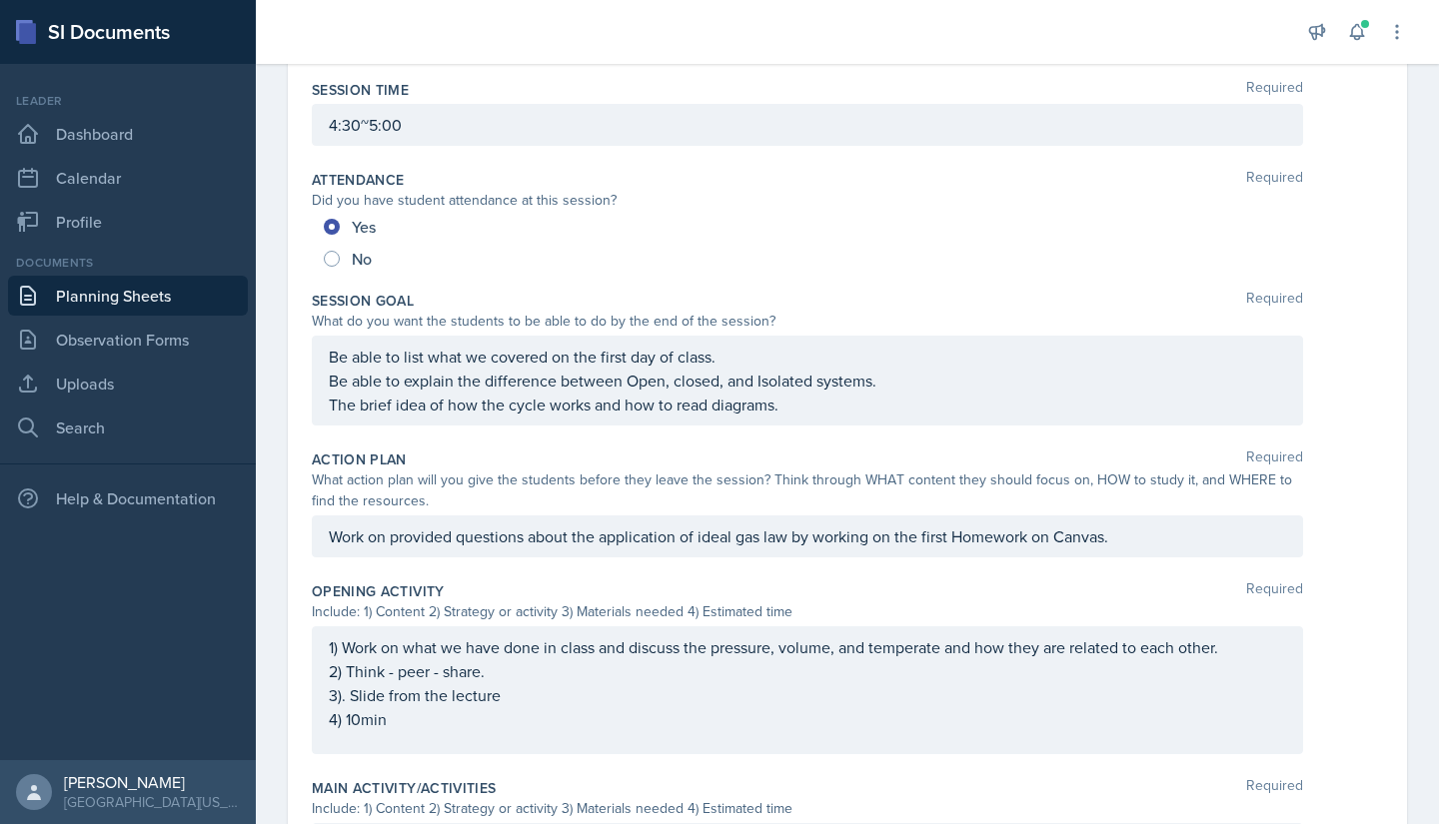
scroll to position [0, 0]
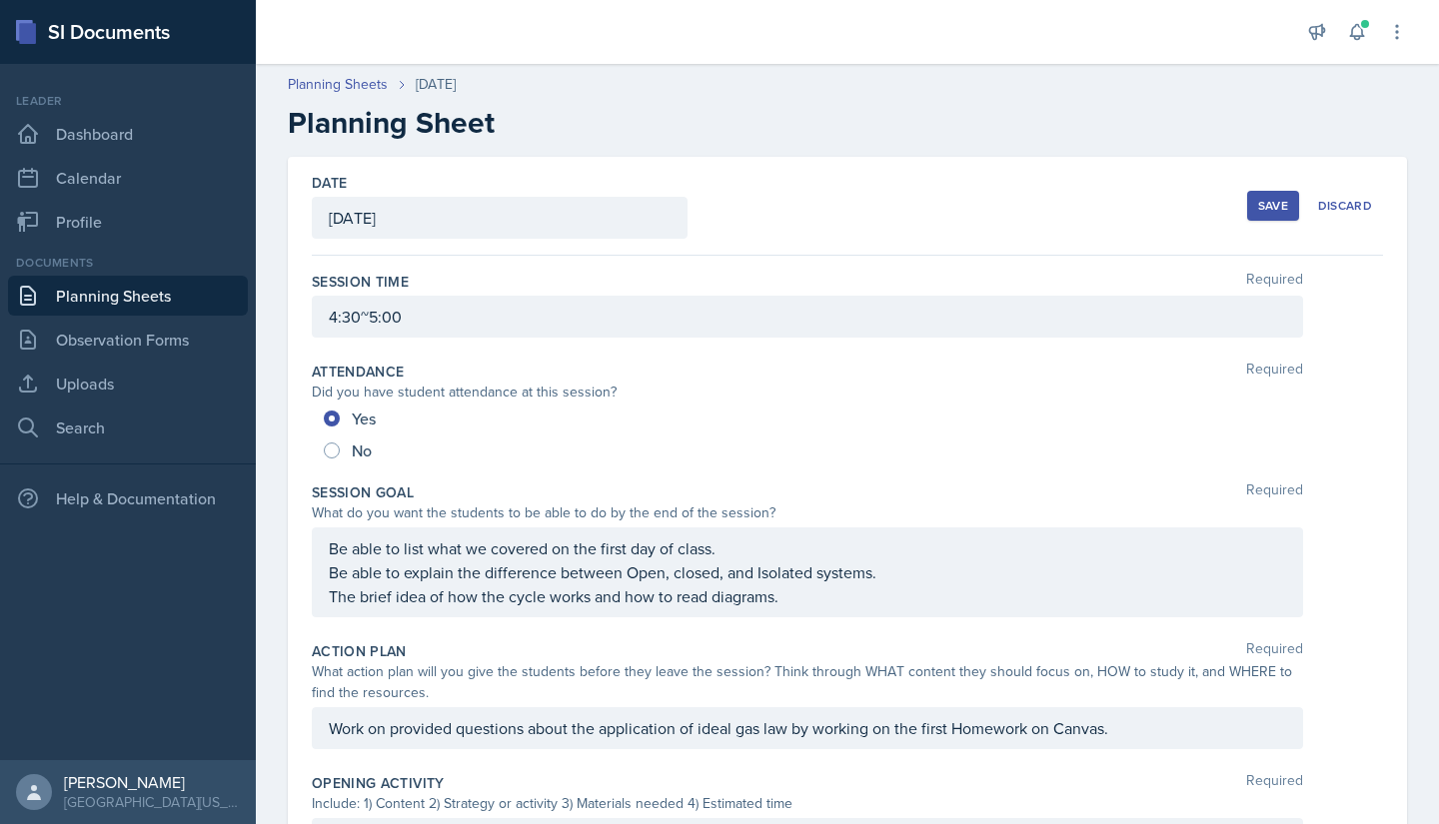
click at [1255, 219] on button "Save" at bounding box center [1273, 206] width 52 height 30
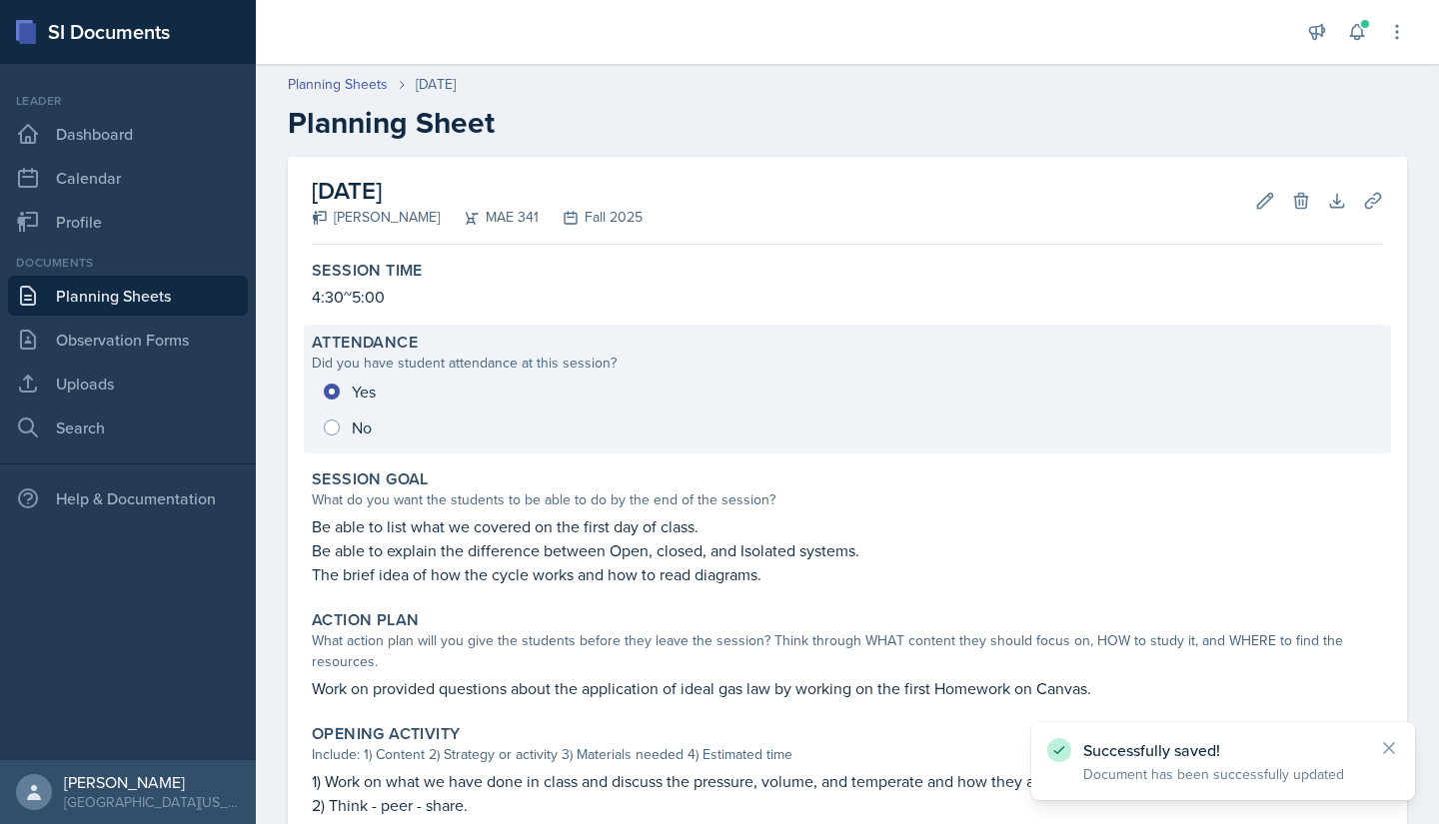
scroll to position [479, 0]
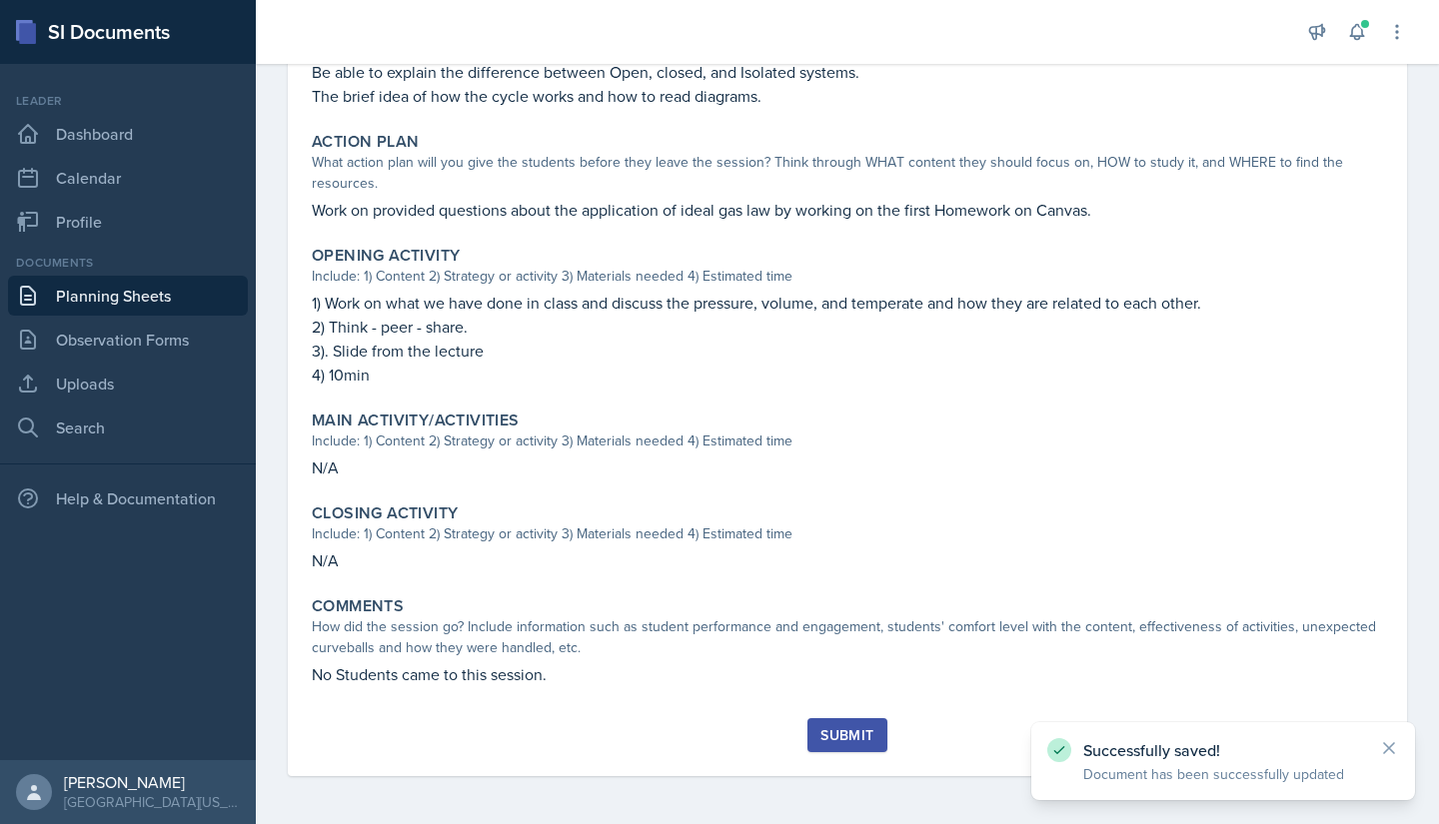
click at [840, 732] on div "Submit" at bounding box center [846, 735] width 53 height 16
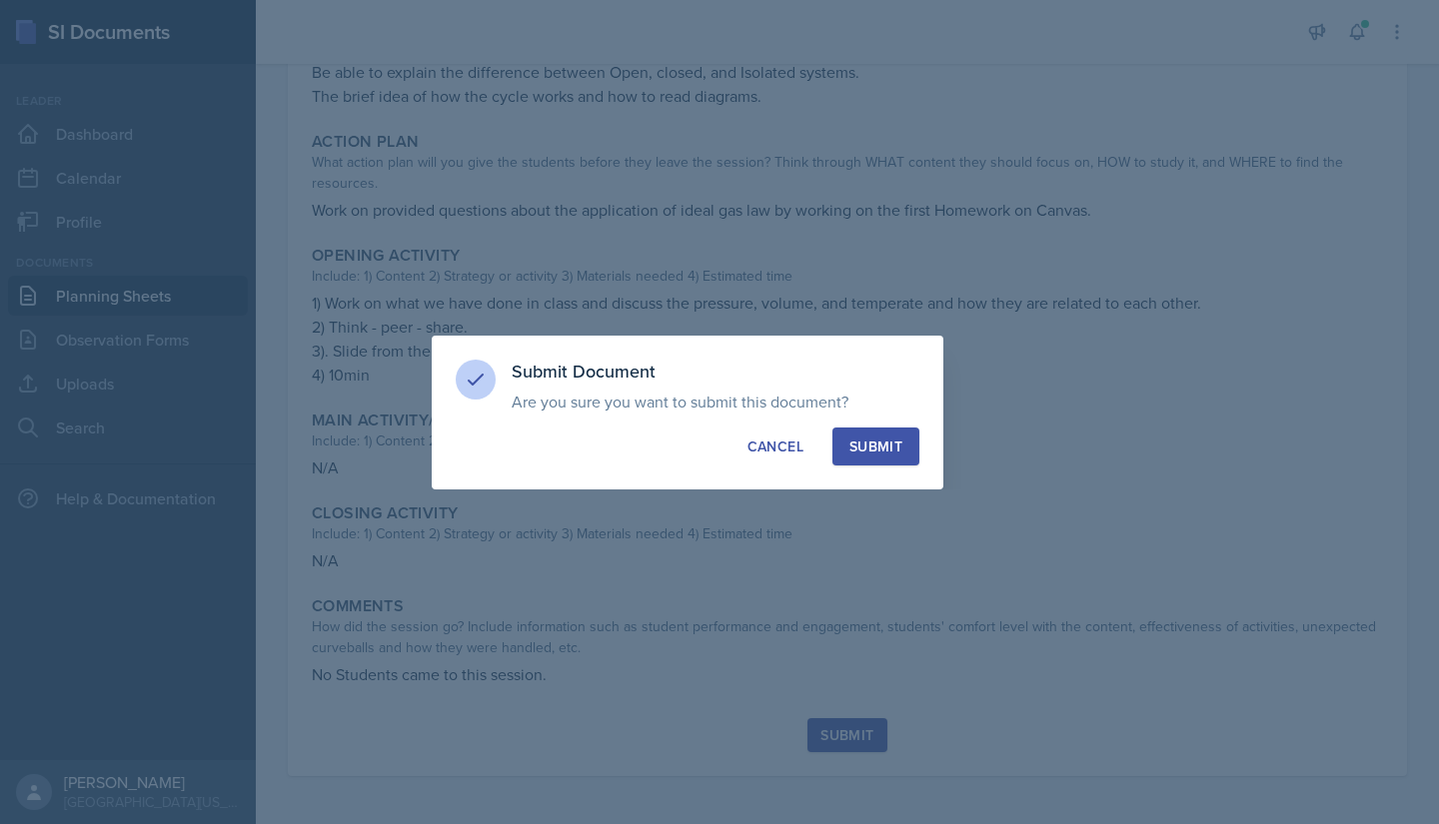
click at [892, 450] on div "Submit" at bounding box center [875, 447] width 53 height 20
radio input "true"
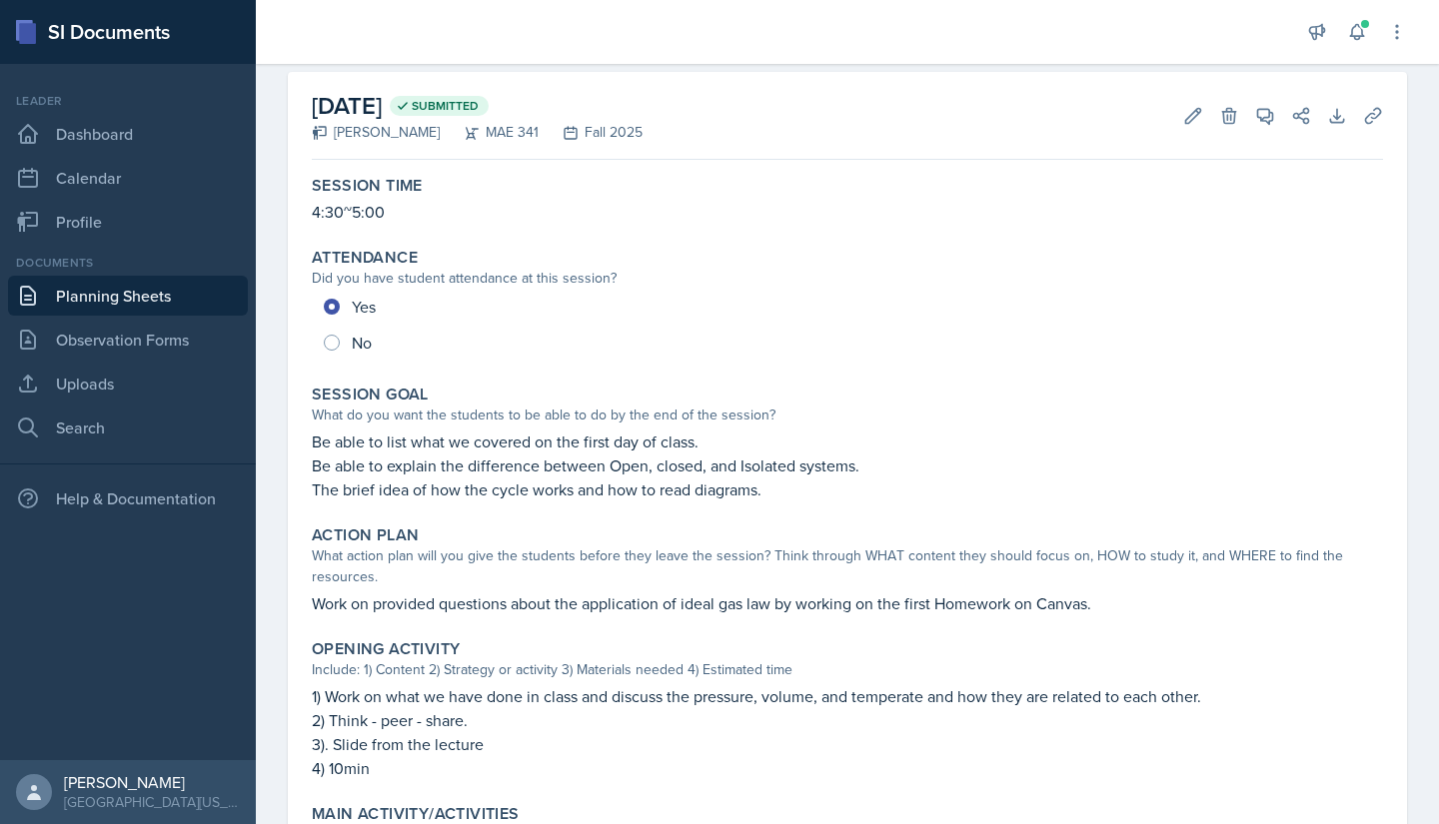
scroll to position [88, 0]
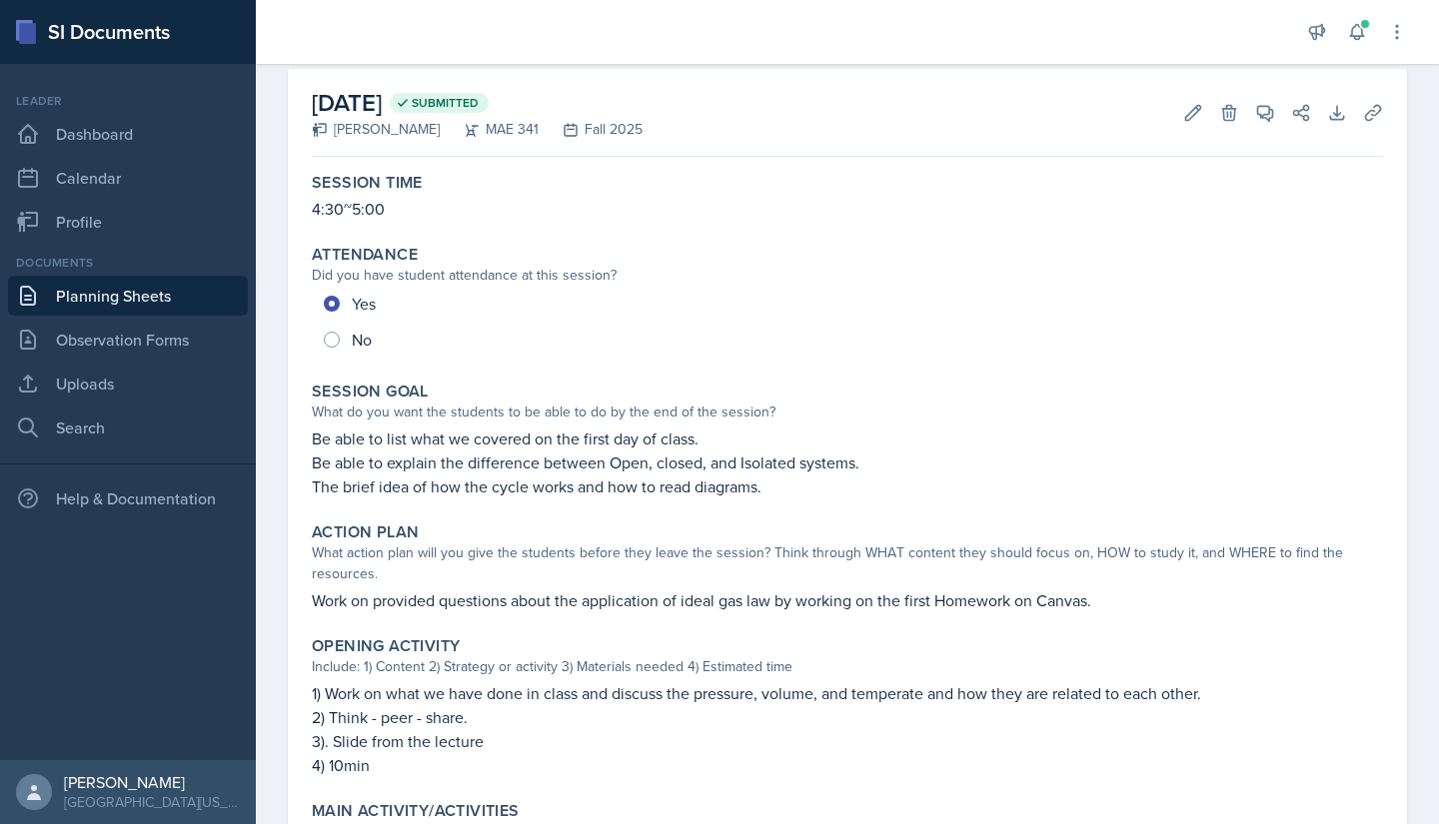
click at [109, 308] on link "Planning Sheets" at bounding box center [128, 296] width 240 height 40
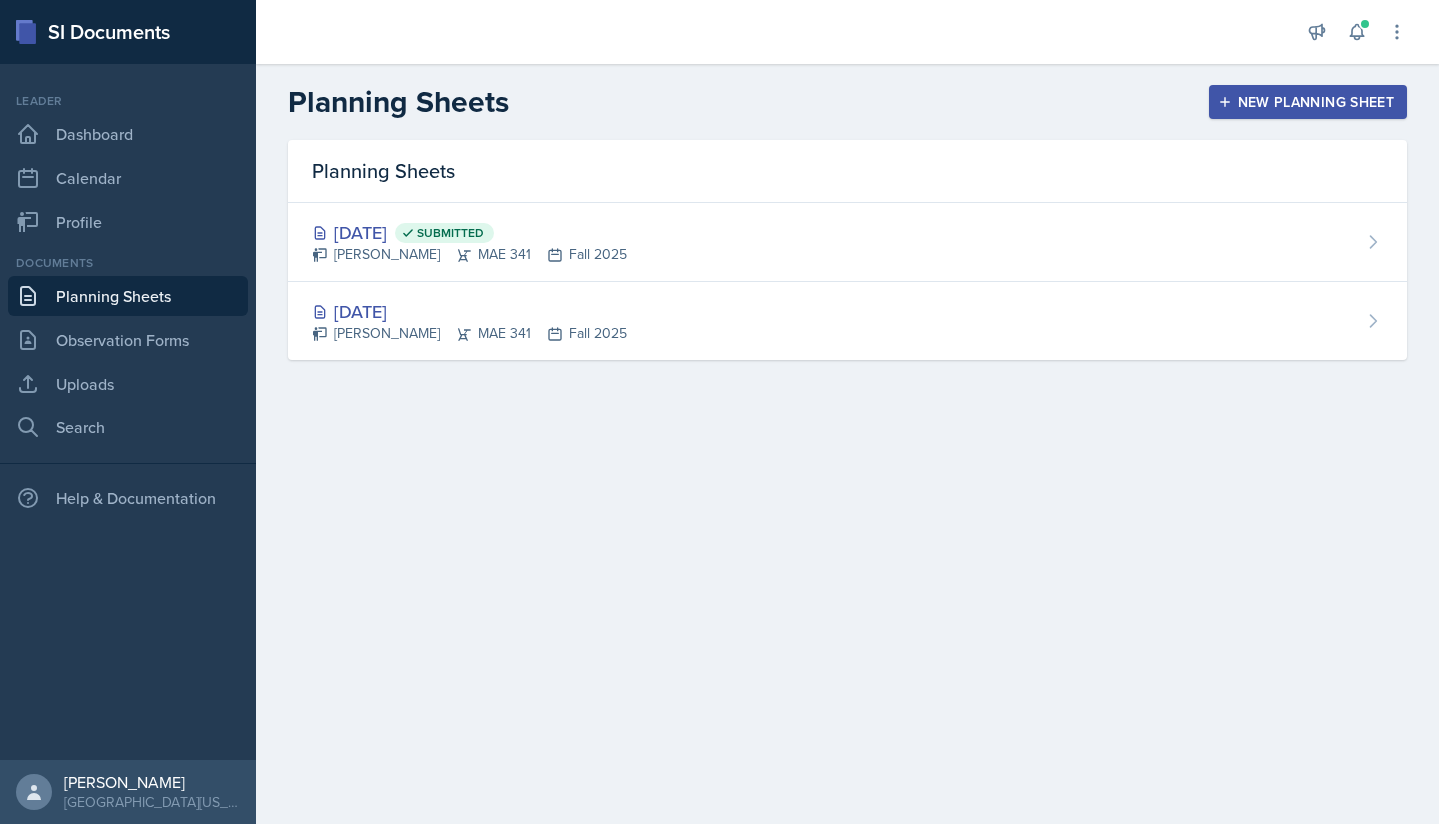
click at [183, 292] on link "Planning Sheets" at bounding box center [128, 296] width 240 height 40
click at [165, 125] on link "Dashboard" at bounding box center [128, 134] width 240 height 40
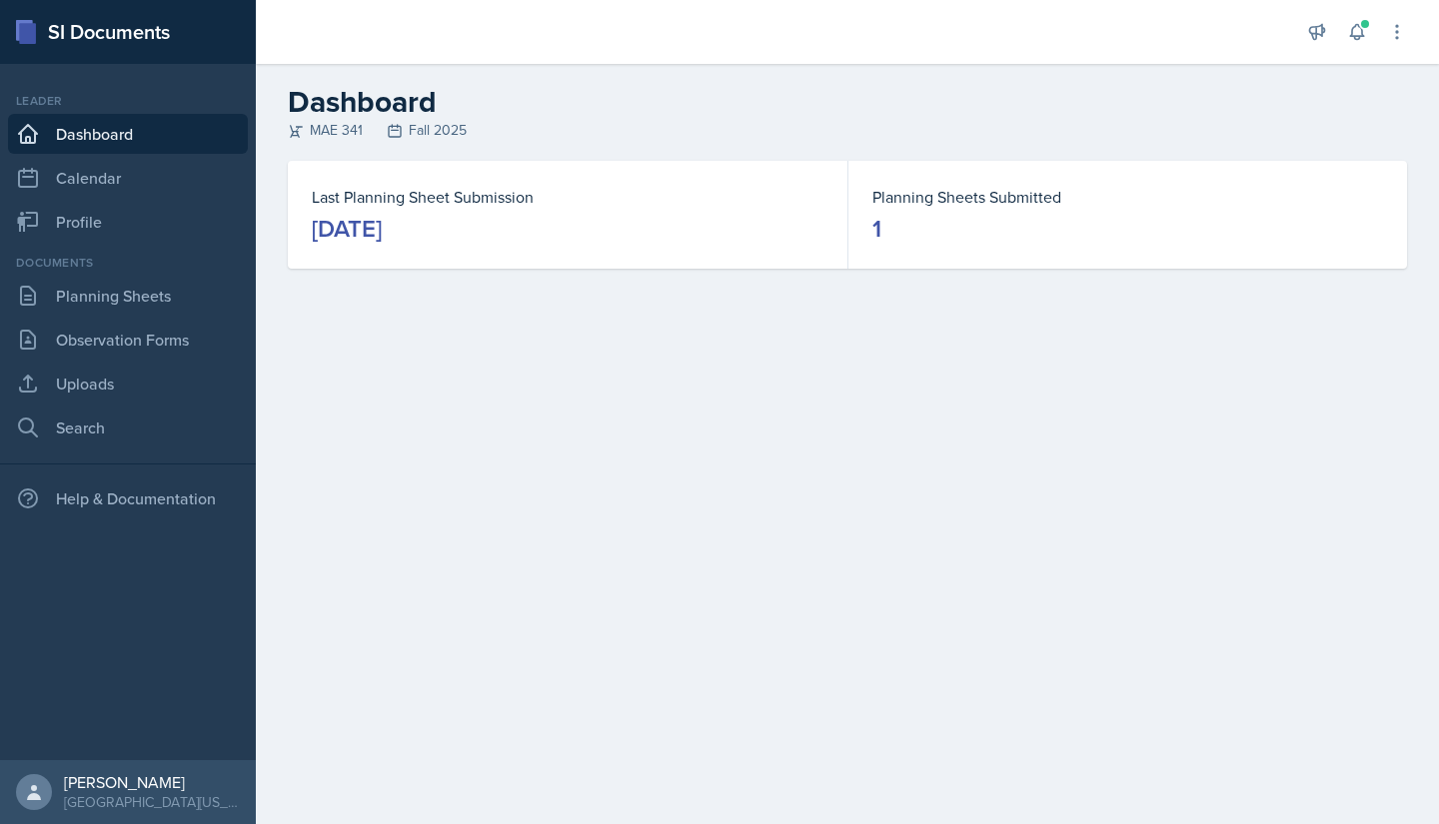
click at [514, 228] on dd "[DATE]" at bounding box center [568, 229] width 512 height 32
click at [382, 230] on div "[DATE]" at bounding box center [347, 229] width 70 height 32
